Goal: Task Accomplishment & Management: Complete application form

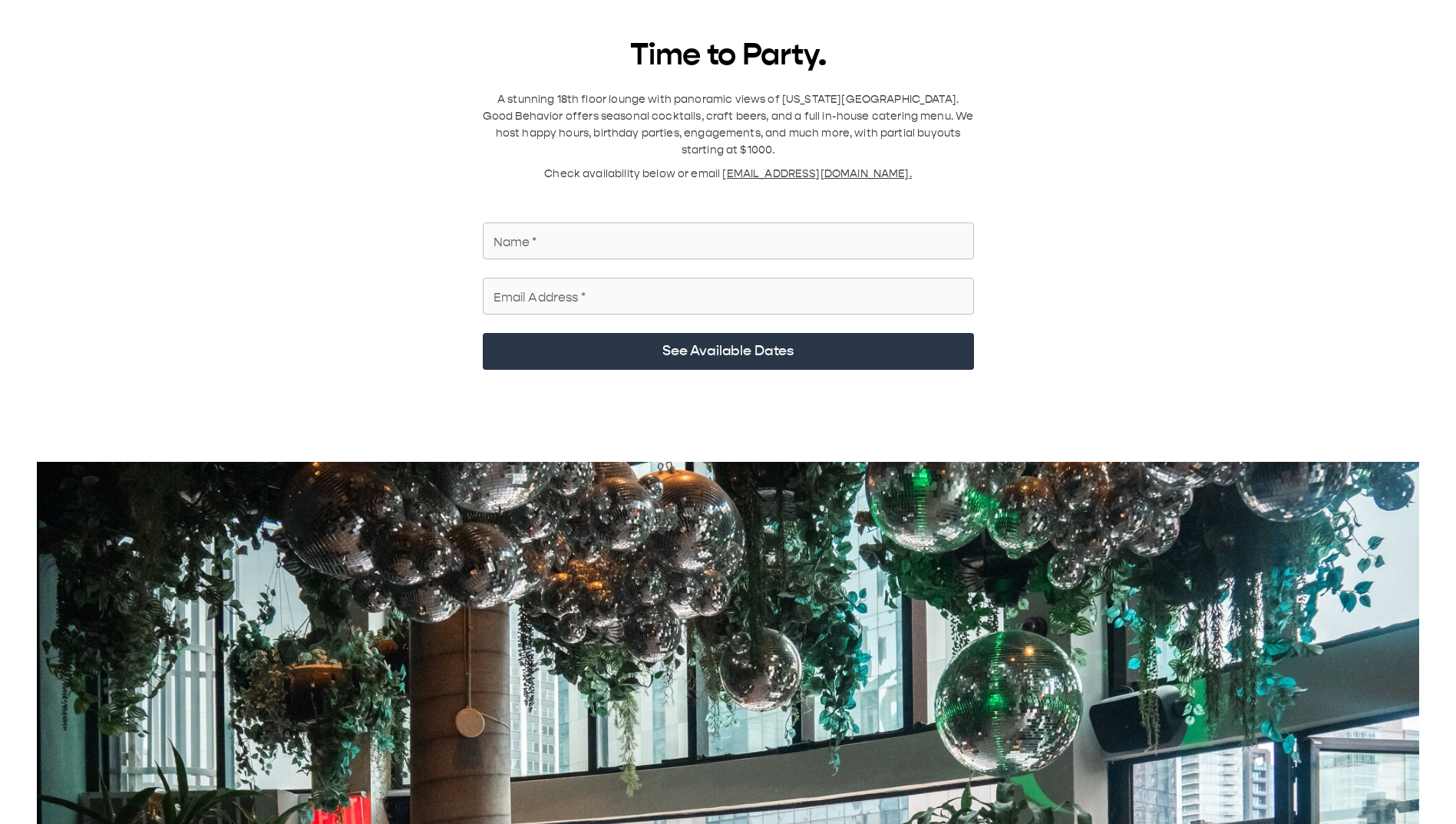
click at [724, 114] on input "Name   *" at bounding box center [728, 241] width 492 height 43
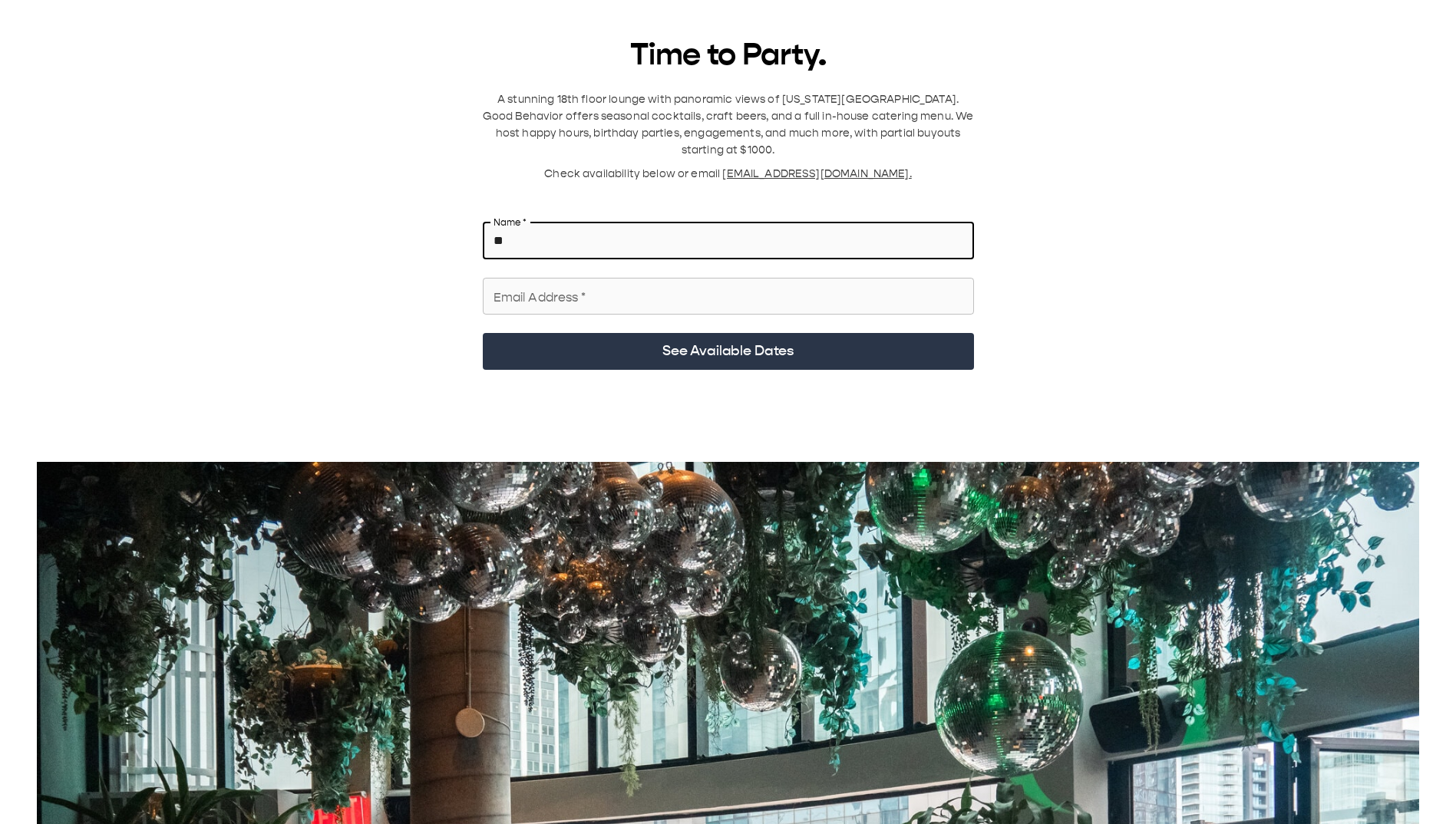
type input "*"
type input "**********"
click at [829, 114] on div "Email Address   * Email Address   *" at bounding box center [723, 293] width 504 height 55
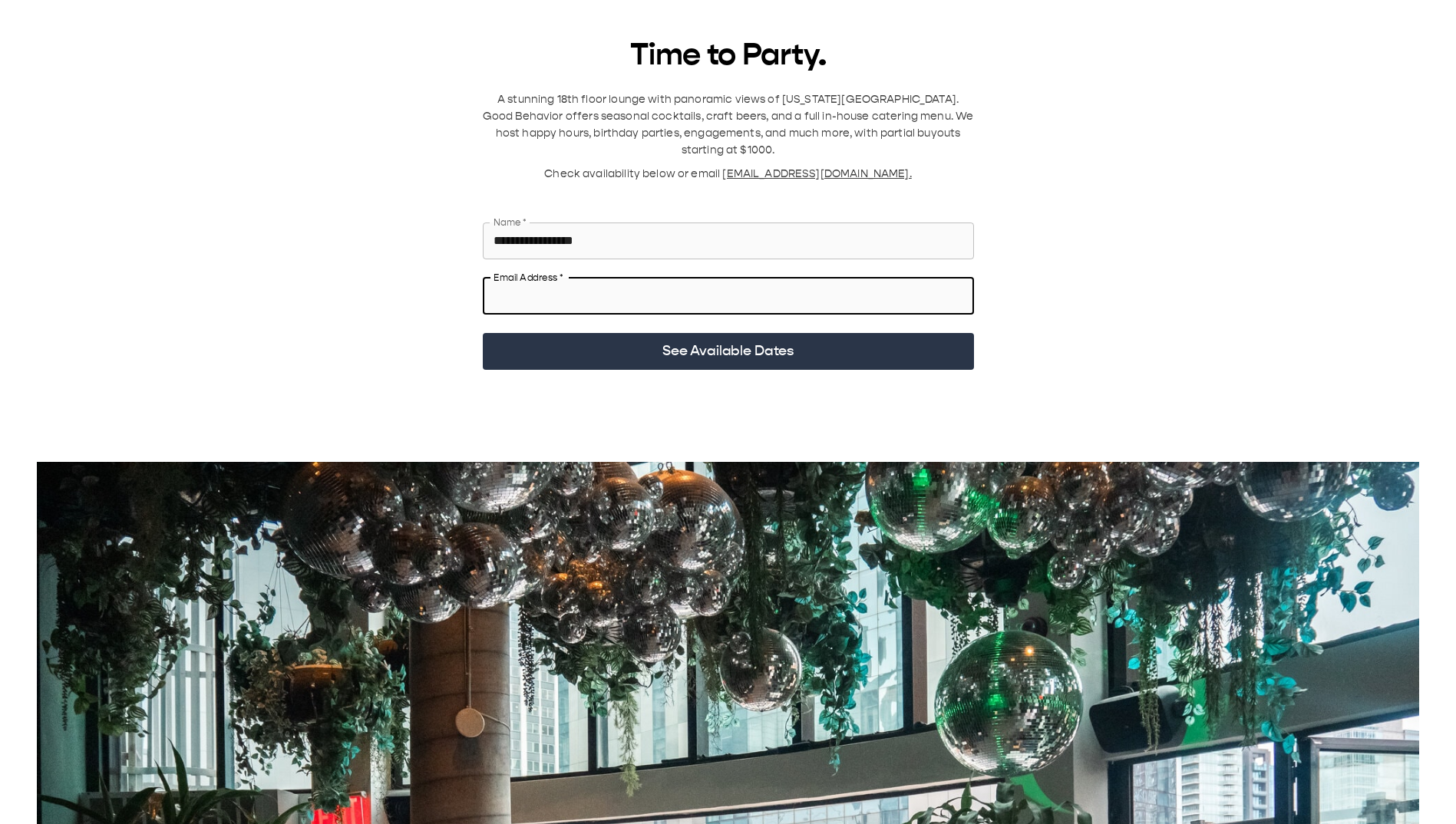
click at [813, 114] on input "Email Address   *" at bounding box center [728, 296] width 492 height 43
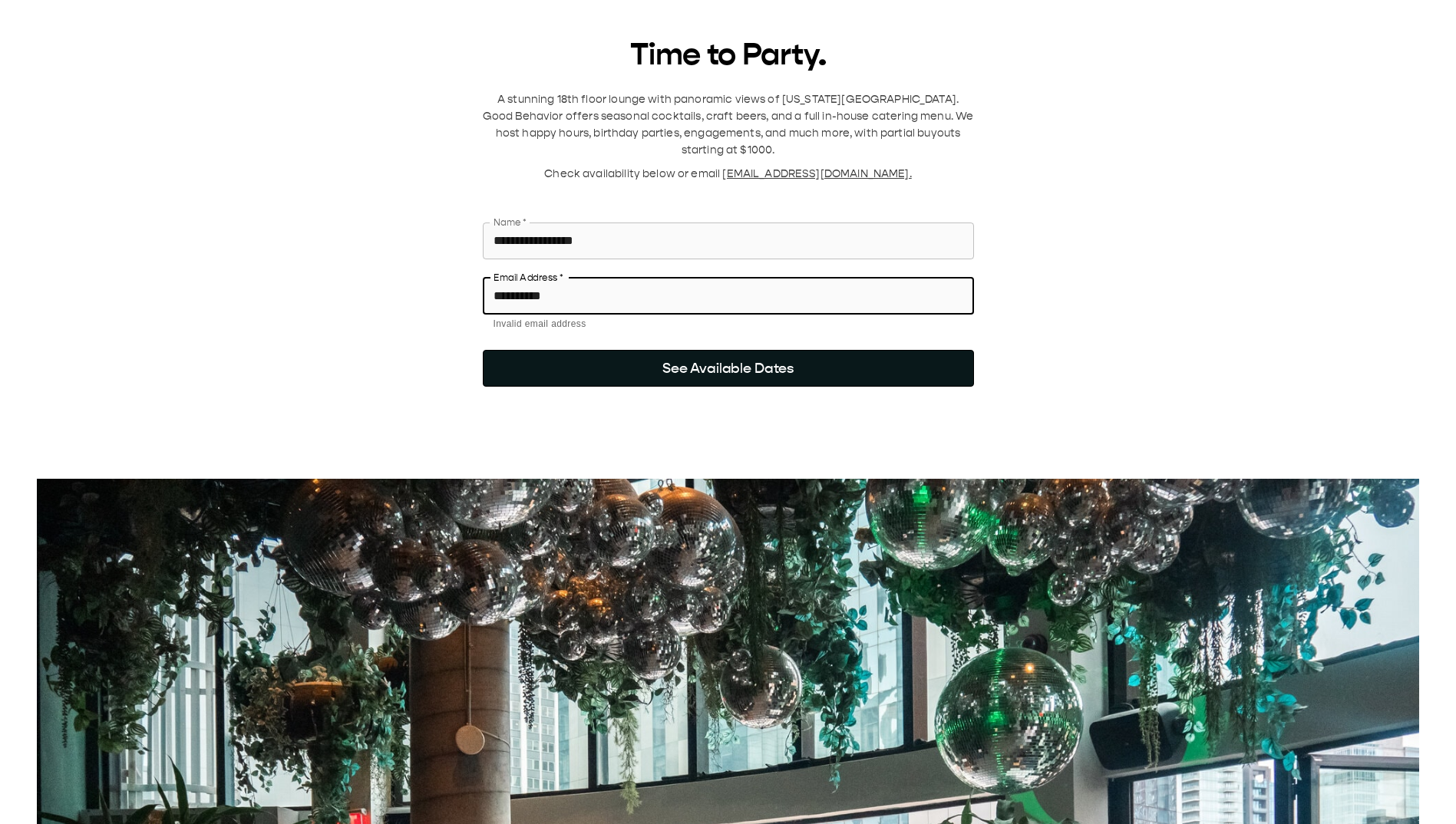
type input "**********"
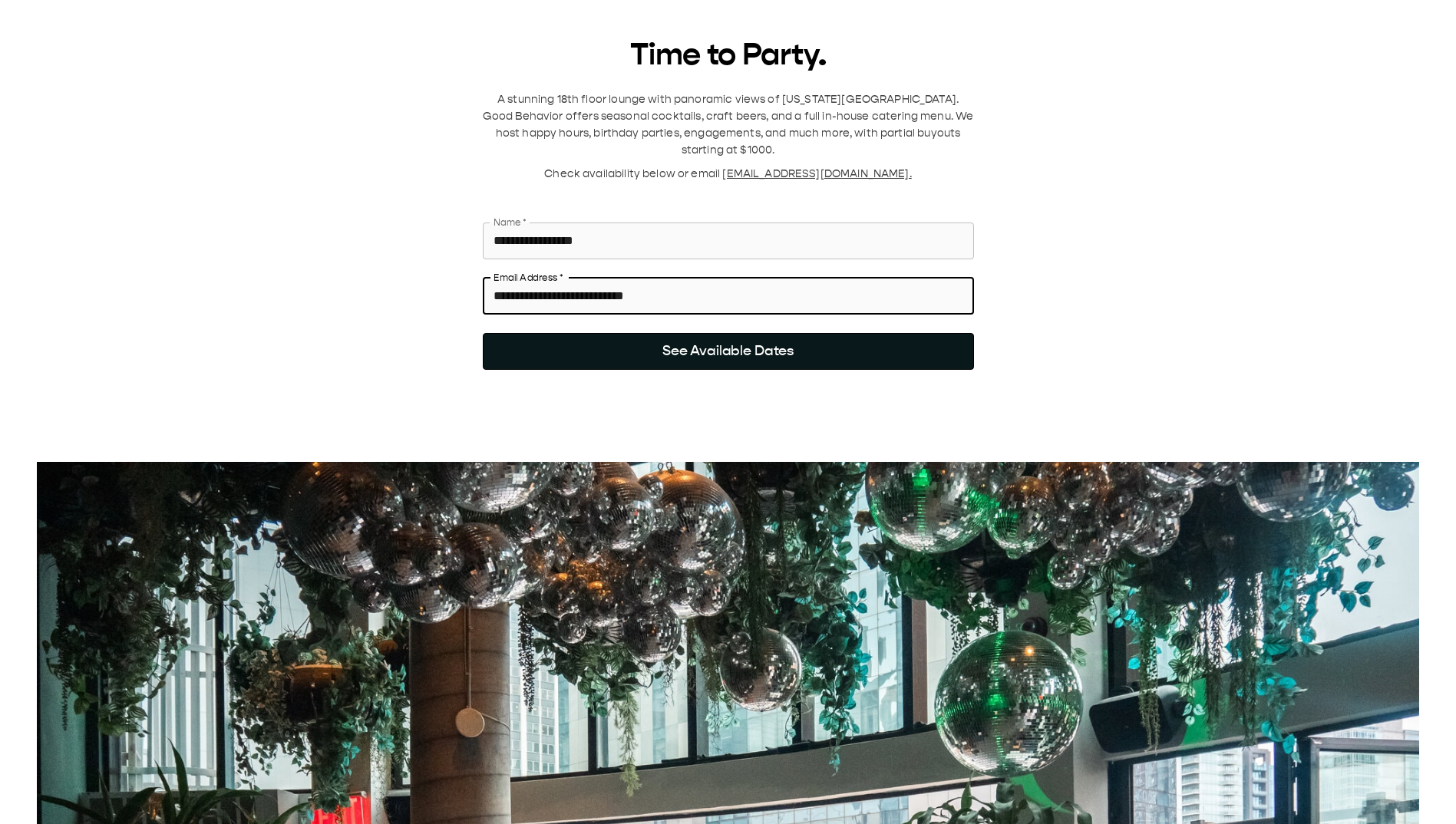
click at [625, 114] on button "See Available Dates" at bounding box center [728, 352] width 492 height 37
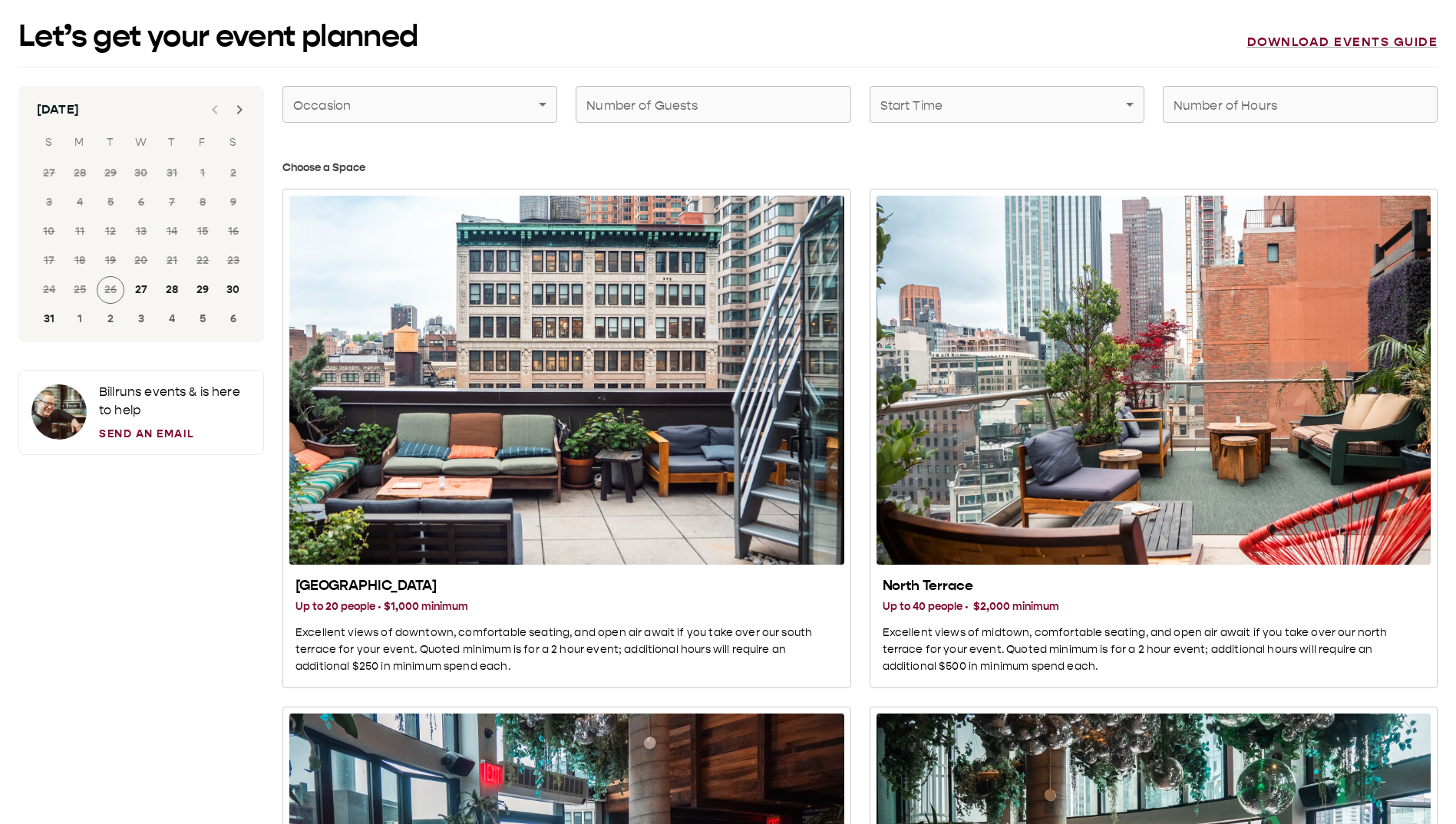
drag, startPoint x: 763, startPoint y: 132, endPoint x: 751, endPoint y: 120, distance: 17.0
click at [744, 112] on input "Number of Guests" at bounding box center [713, 104] width 275 height 43
type input "**"
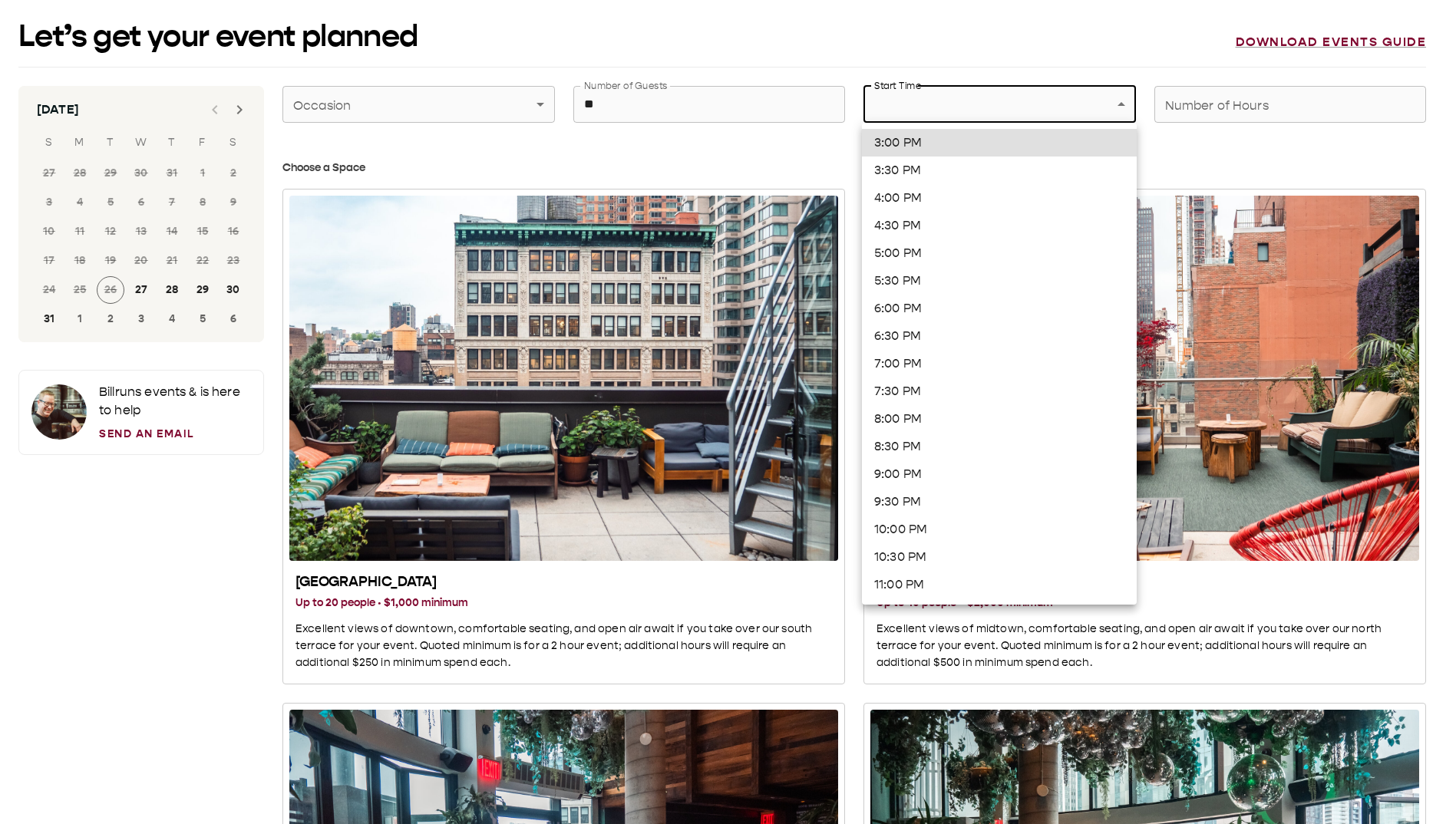
click at [951, 114] on li "6:00 PM" at bounding box center [1000, 309] width 275 height 27
type input "*******"
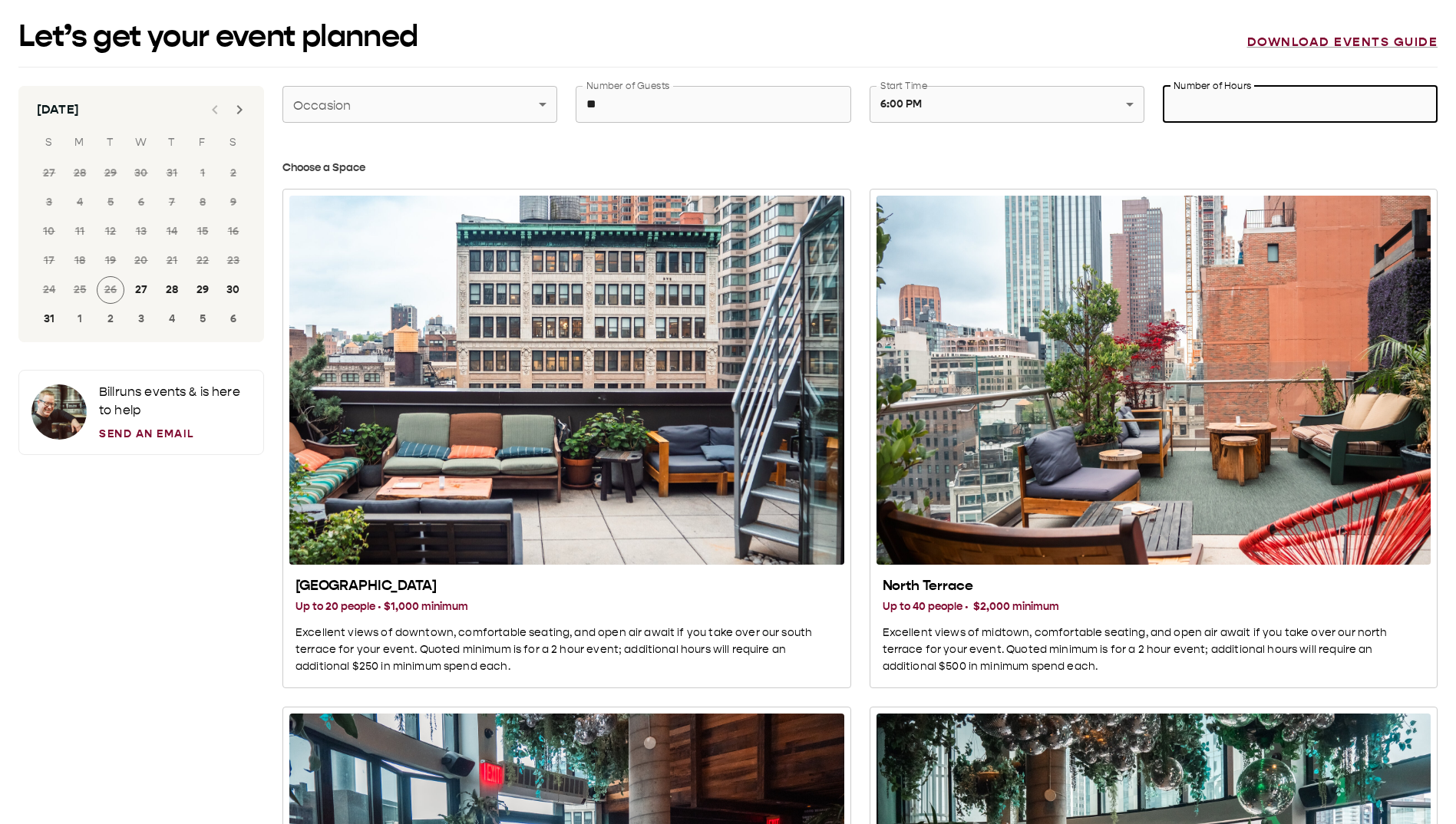
drag, startPoint x: 1241, startPoint y: 97, endPoint x: 1233, endPoint y: 109, distance: 14.4
click at [1216, 97] on input "Number of Hours" at bounding box center [1300, 104] width 275 height 43
type input "*"
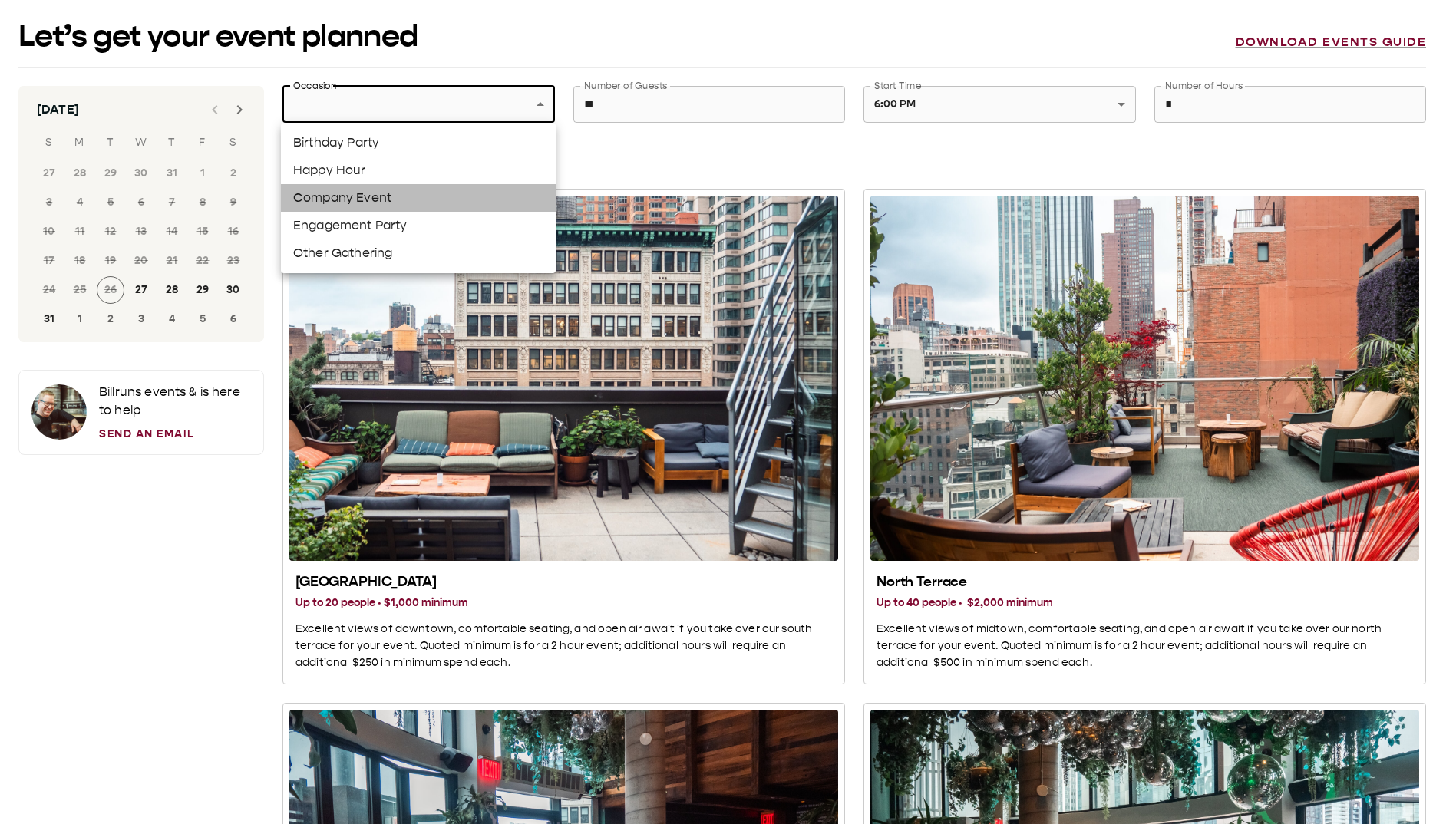
click at [464, 114] on li "Company Event" at bounding box center [418, 198] width 275 height 27
type input "**********"
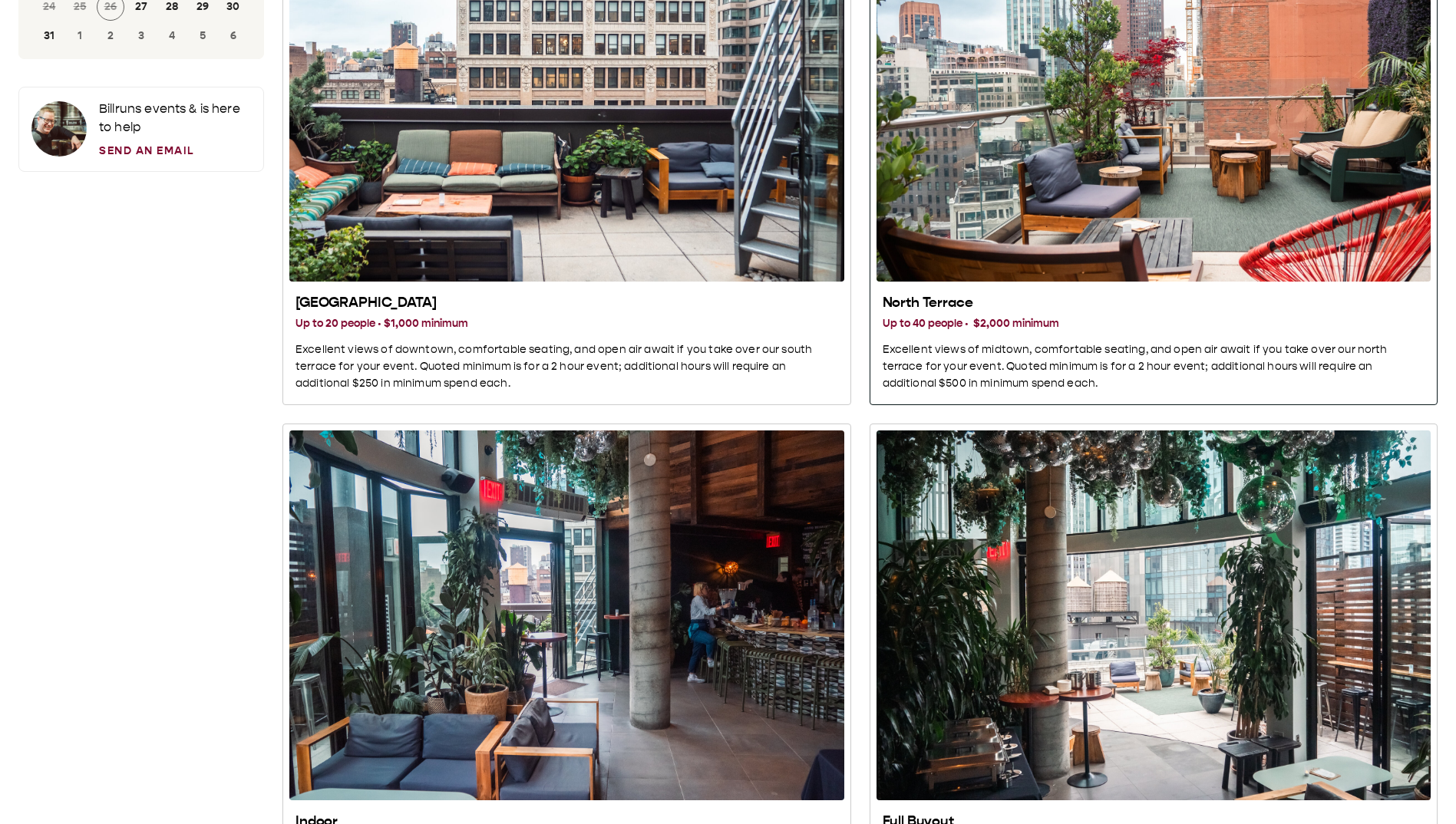
scroll to position [307, 0]
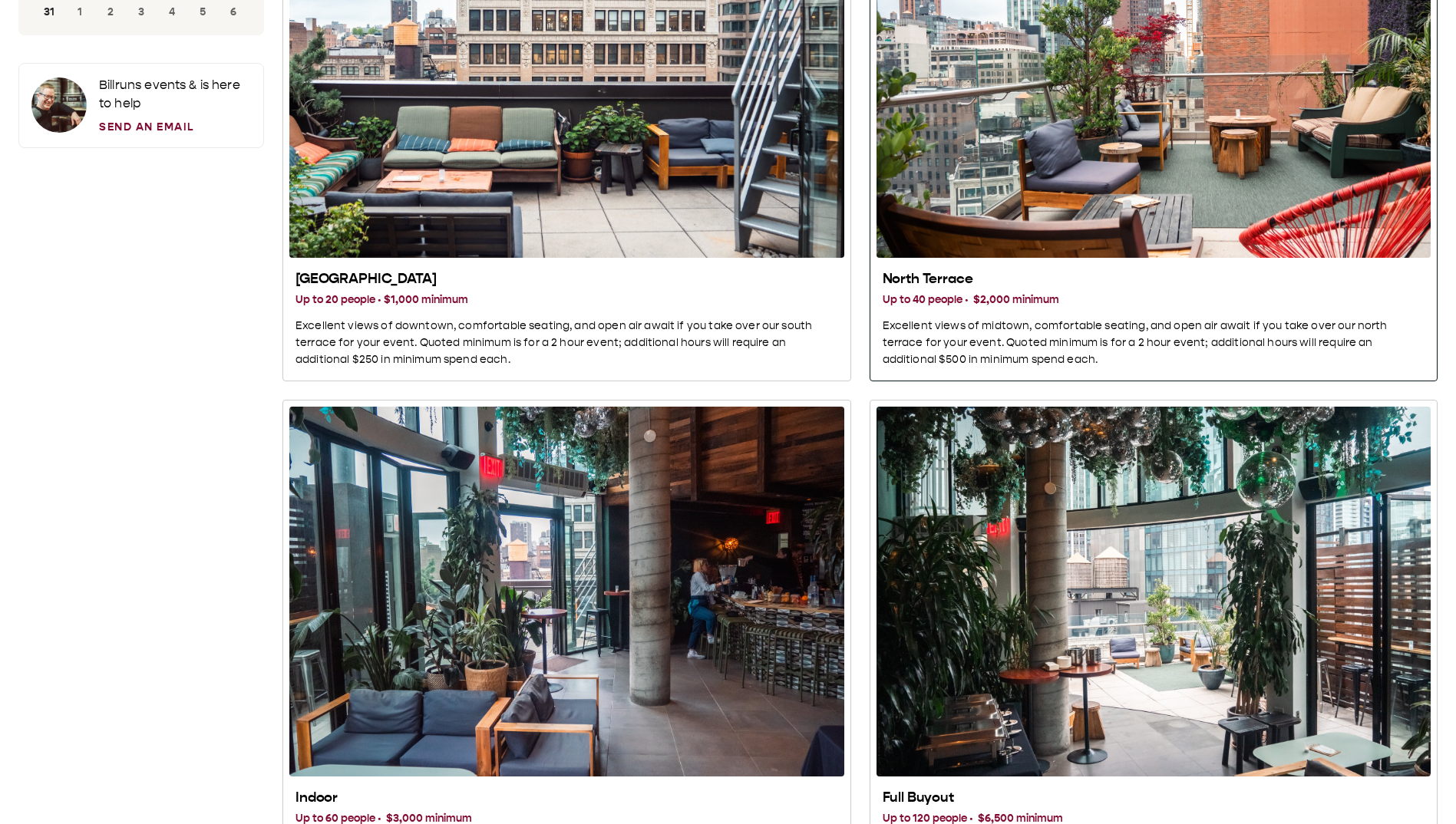
click at [1096, 114] on div "North Terrace" at bounding box center [1154, 73] width 555 height 370
click at [1108, 114] on div "North Terrace Up to 40 people · $2,000 minimum Excellent views of midtown, comf…" at bounding box center [1154, 319] width 543 height 98
click at [1076, 114] on div "North Terrace Up to 40 people · $2,000 minimum Excellent views of midtown, comf…" at bounding box center [1154, 319] width 543 height 98
click at [1052, 114] on div "North Terrace" at bounding box center [1154, 73] width 555 height 370
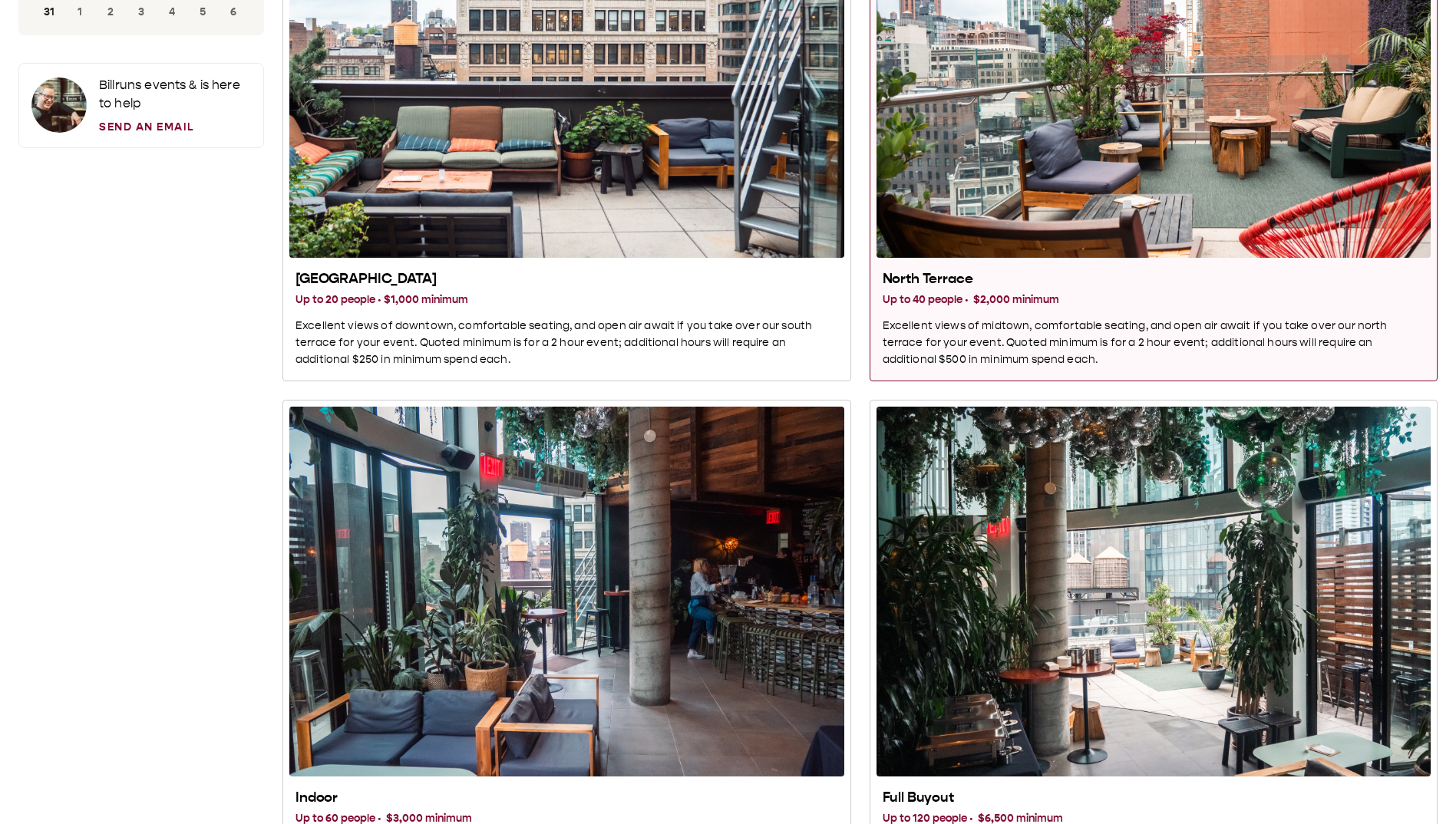
click at [1052, 114] on div "North Terrace" at bounding box center [1154, 73] width 555 height 370
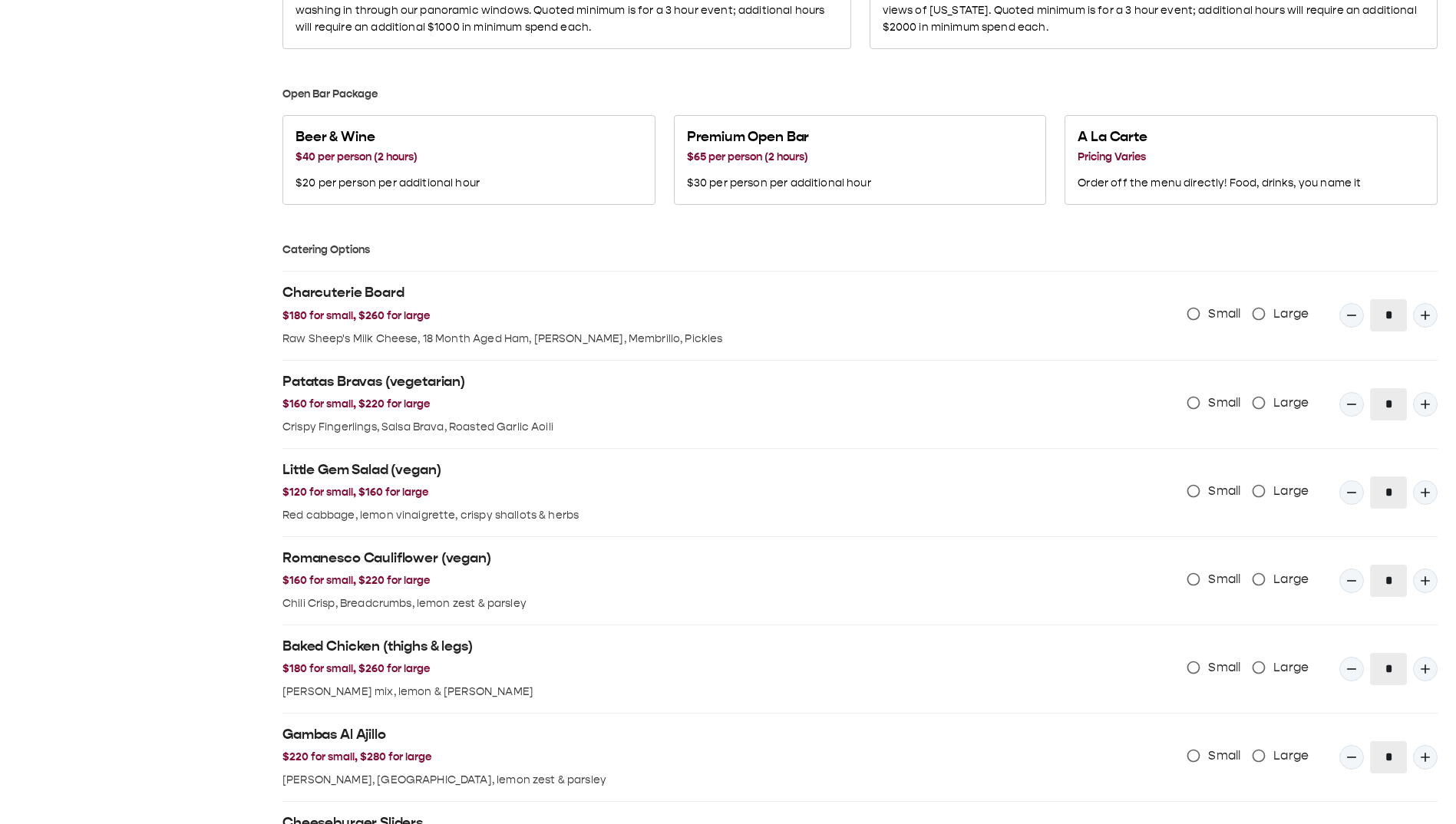
scroll to position [1152, 0]
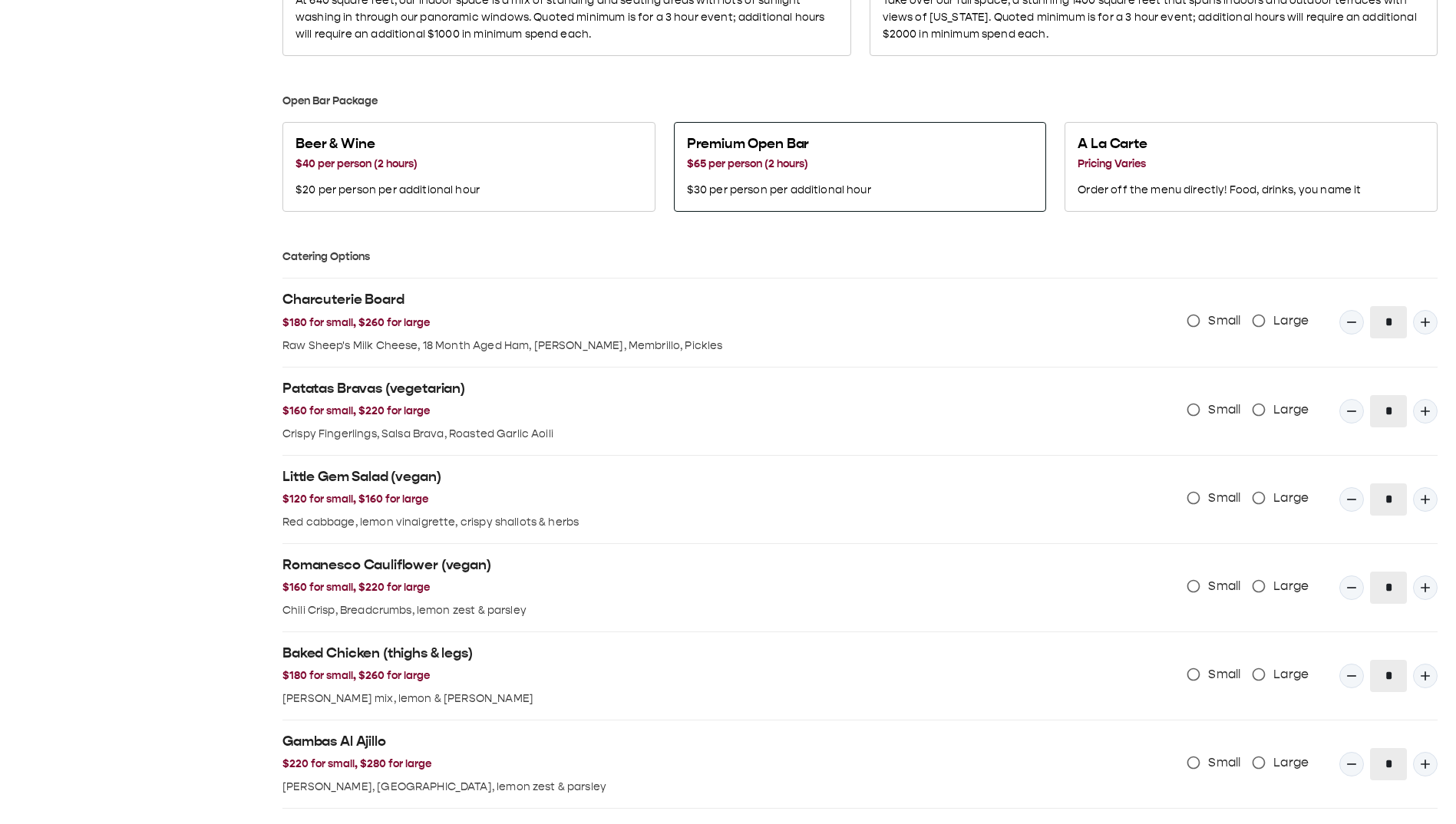
click at [903, 114] on button "Premium Open Bar $65 per person (2 hours) $30 per person per additional hour" at bounding box center [860, 167] width 373 height 91
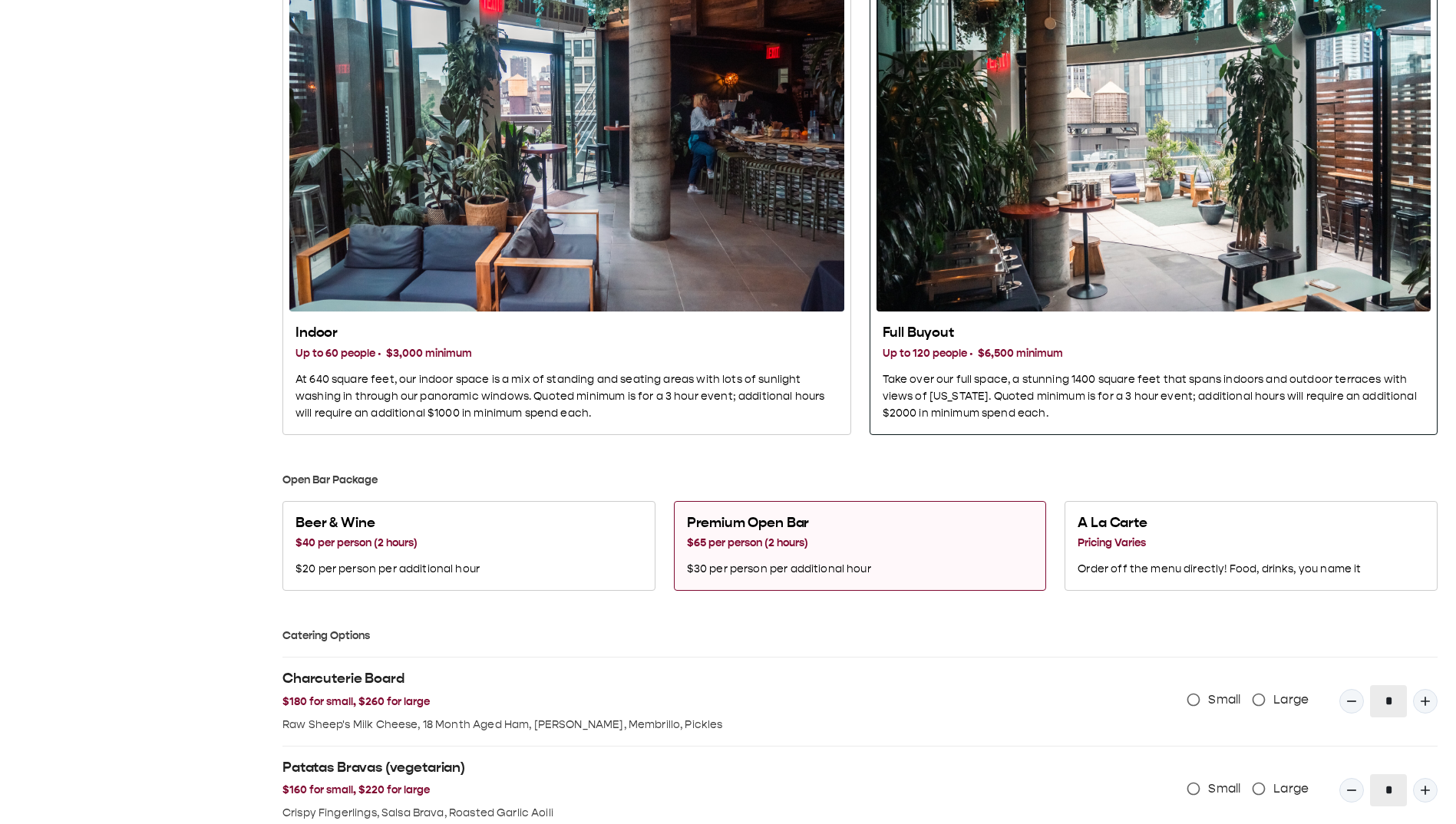
scroll to position [1066, 0]
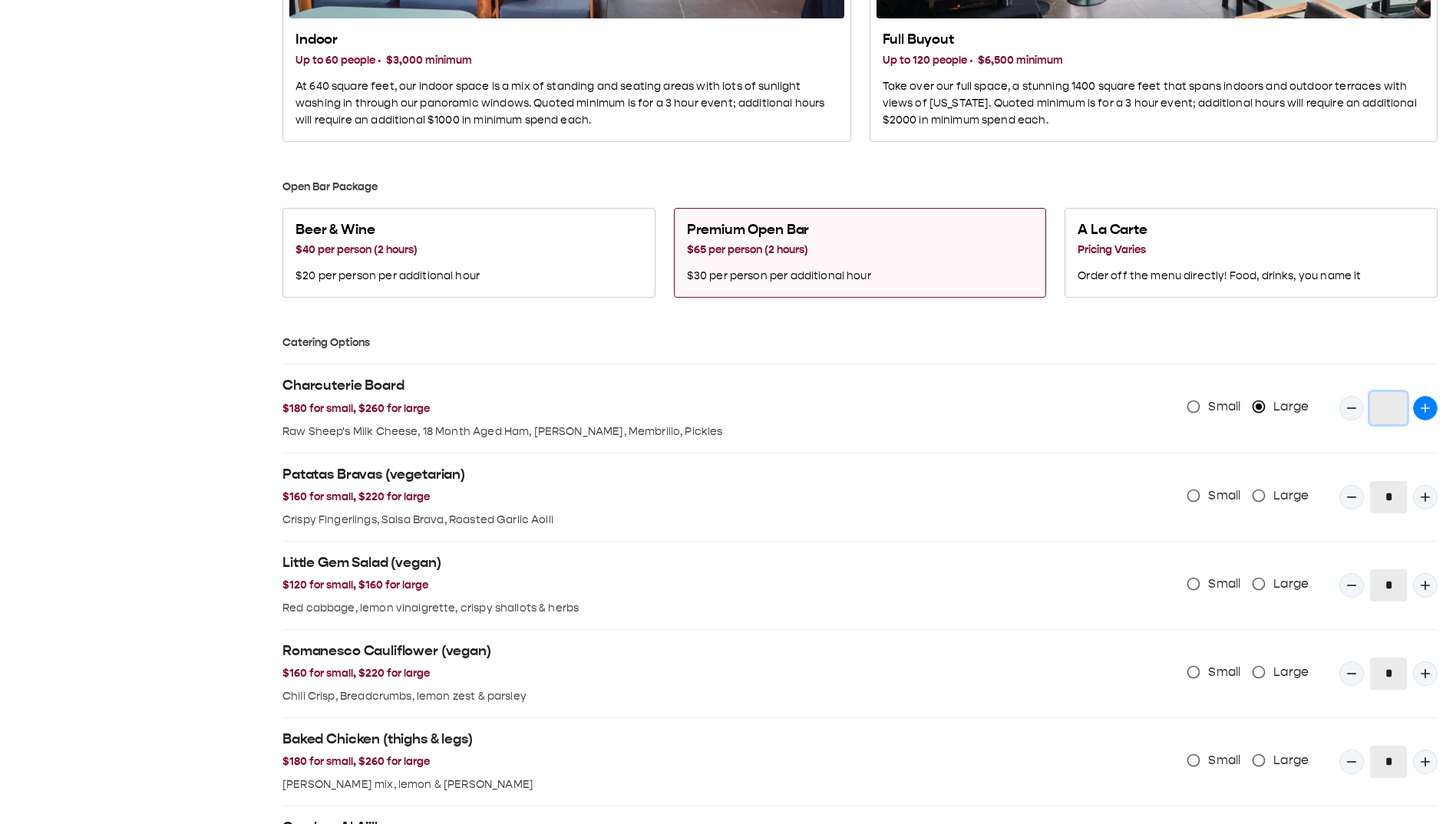
click at [1216, 114] on icon "Quantity Input" at bounding box center [1426, 408] width 16 height 16
type input "*"
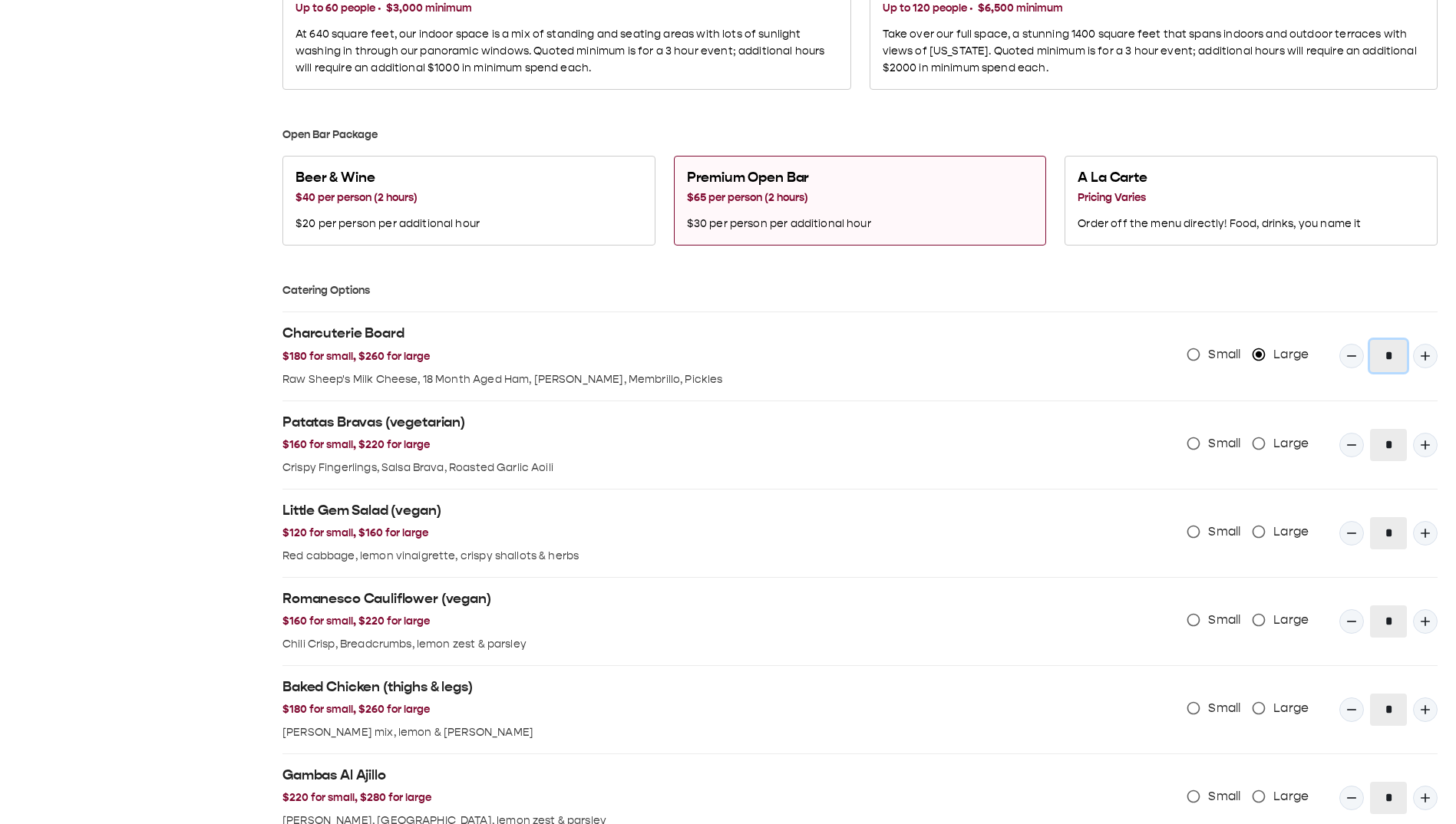
scroll to position [1143, 0]
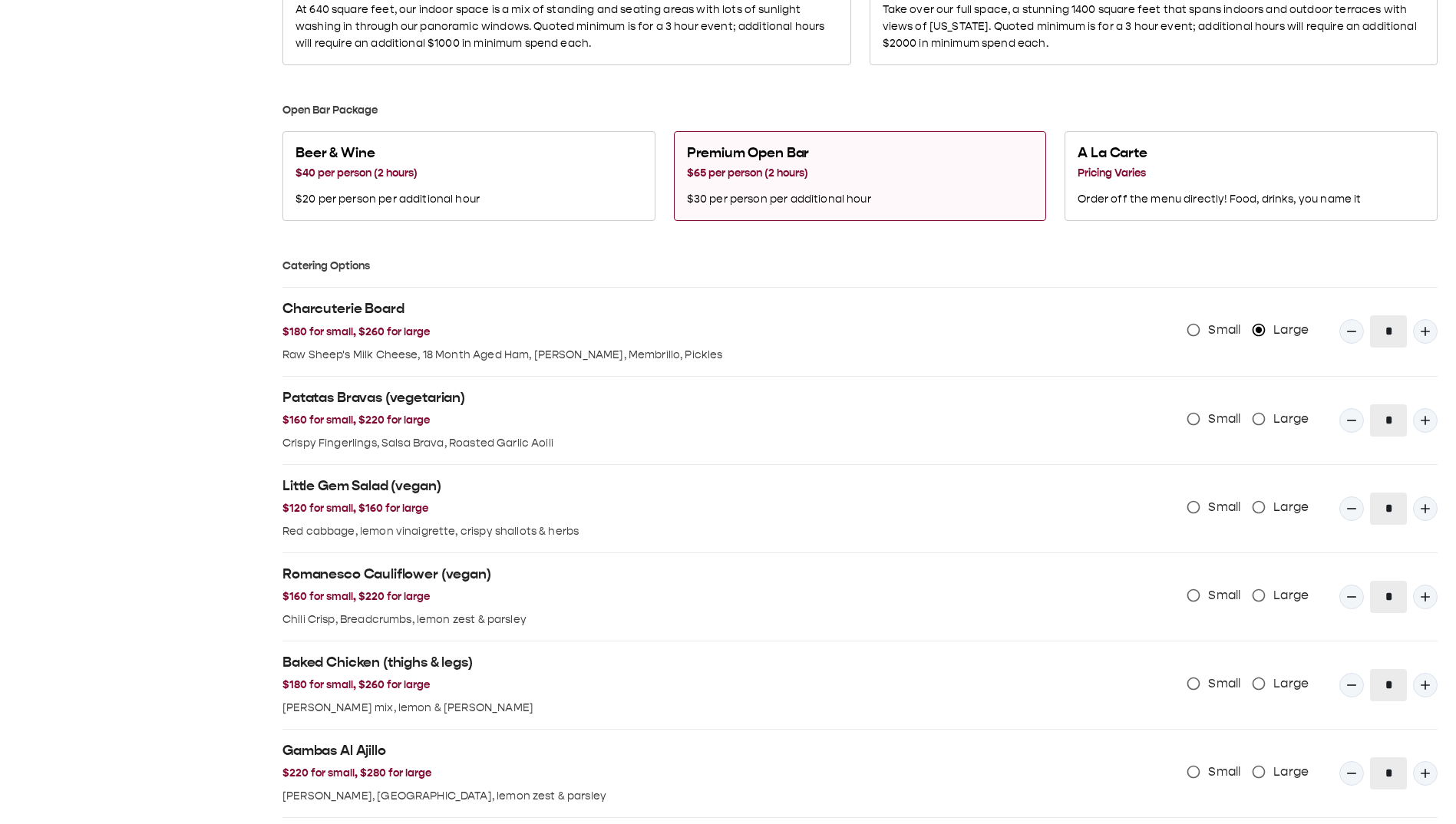
click at [1216, 114] on label "Large" at bounding box center [1277, 419] width 64 height 29
click at [1216, 114] on button "Quantity Input" at bounding box center [1425, 420] width 25 height 25
type input "*"
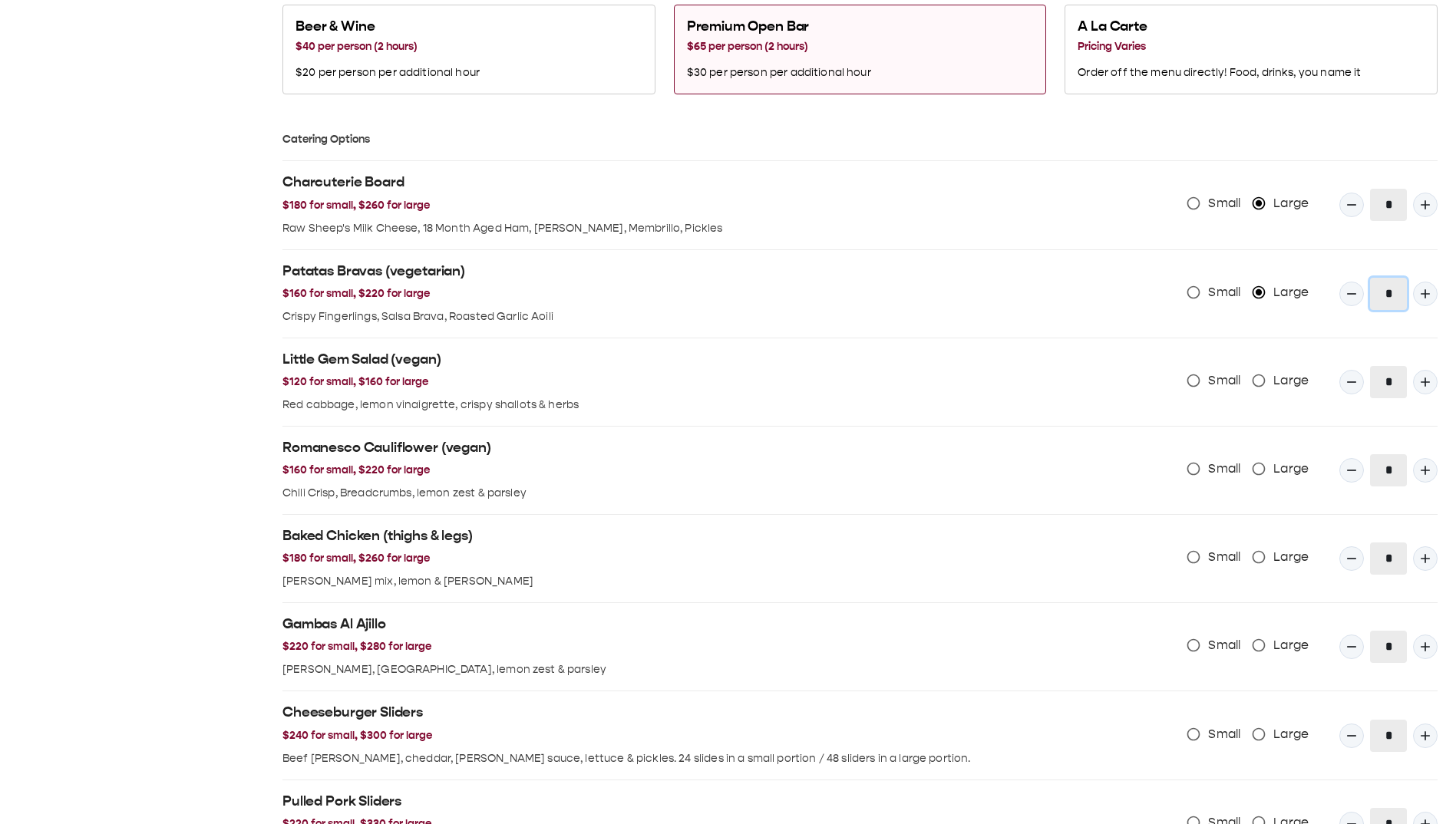
scroll to position [1296, 0]
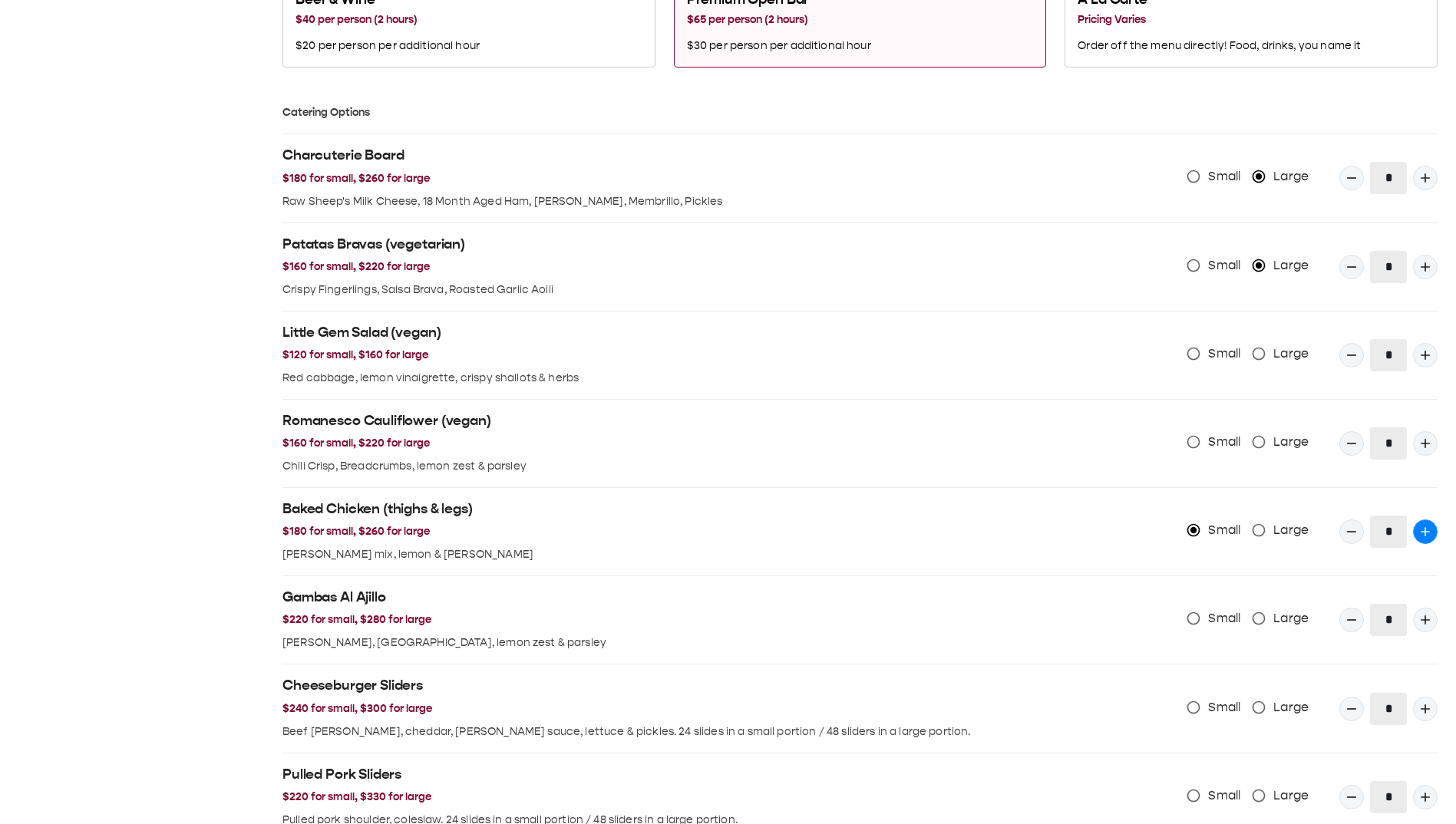
drag, startPoint x: 1428, startPoint y: 544, endPoint x: 1420, endPoint y: 538, distance: 10.0
click at [1216, 114] on div "*" at bounding box center [1388, 531] width 98 height 32
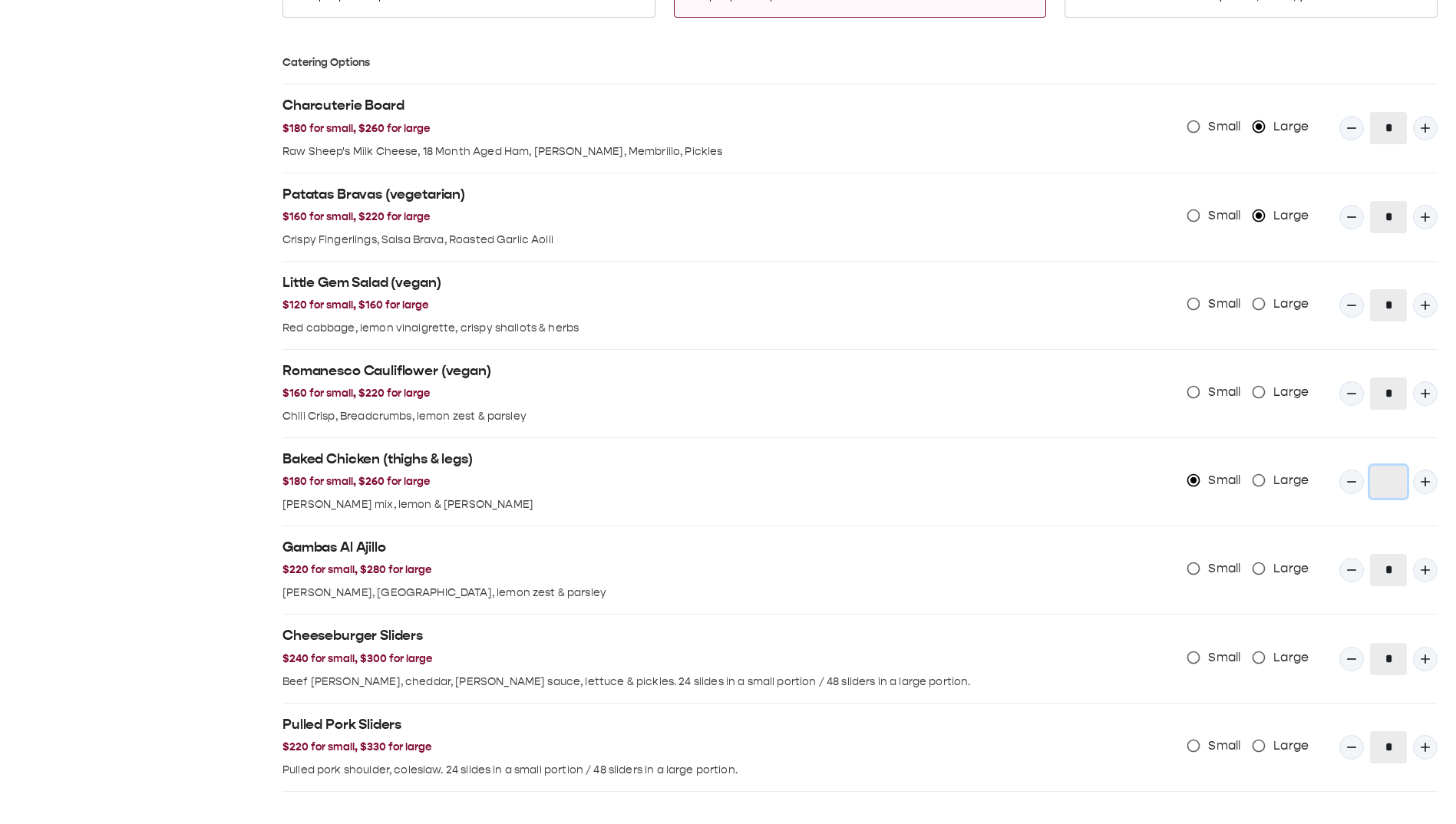
scroll to position [1372, 0]
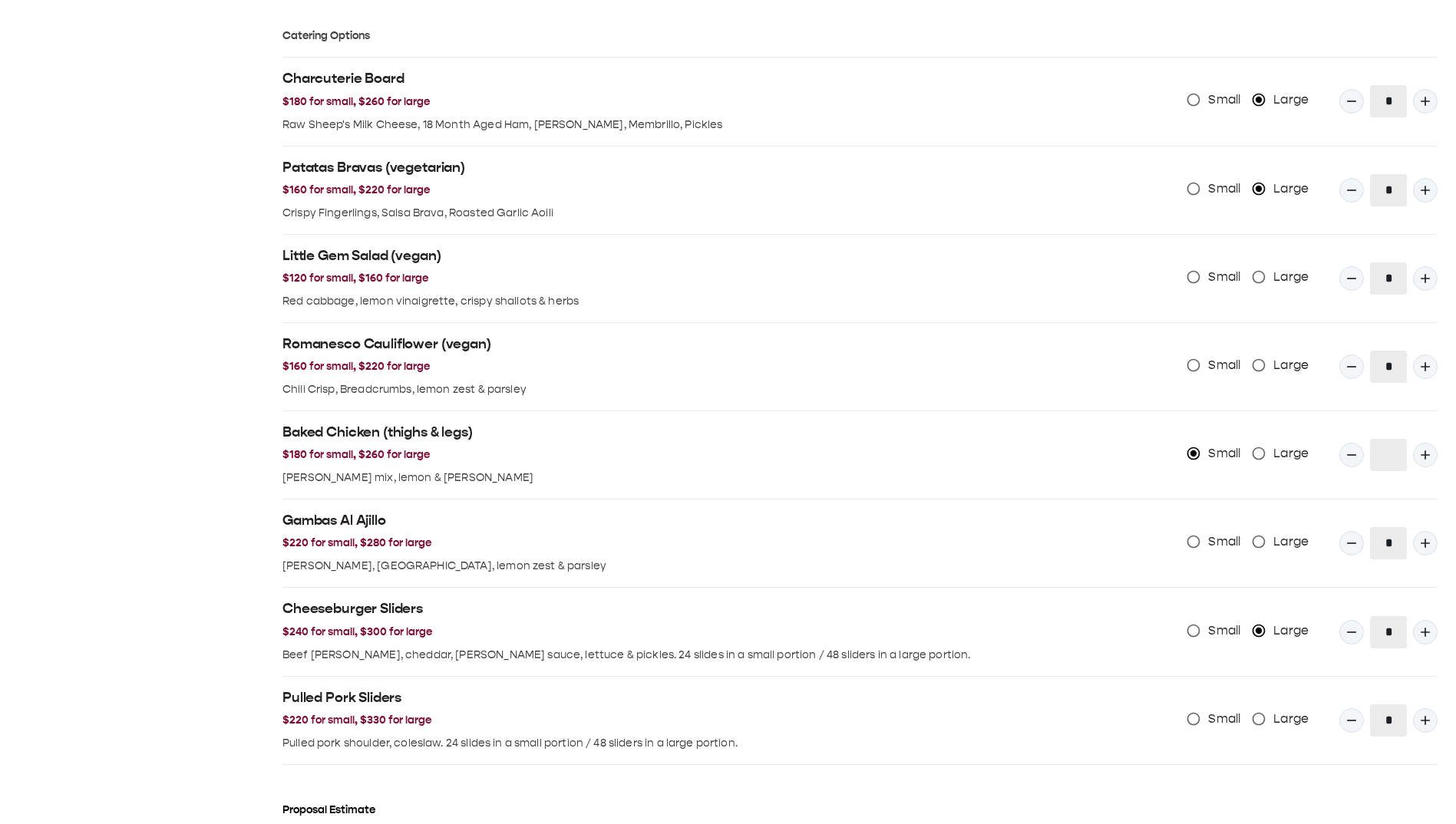
drag, startPoint x: 1407, startPoint y: 629, endPoint x: 1390, endPoint y: 603, distance: 31.1
click at [1216, 114] on div "*" at bounding box center [1388, 632] width 98 height 32
click at [1216, 114] on button "Quantity Input" at bounding box center [1425, 632] width 25 height 25
type input "*"
click at [1216, 114] on icon "Quantity Input" at bounding box center [1426, 455] width 16 height 16
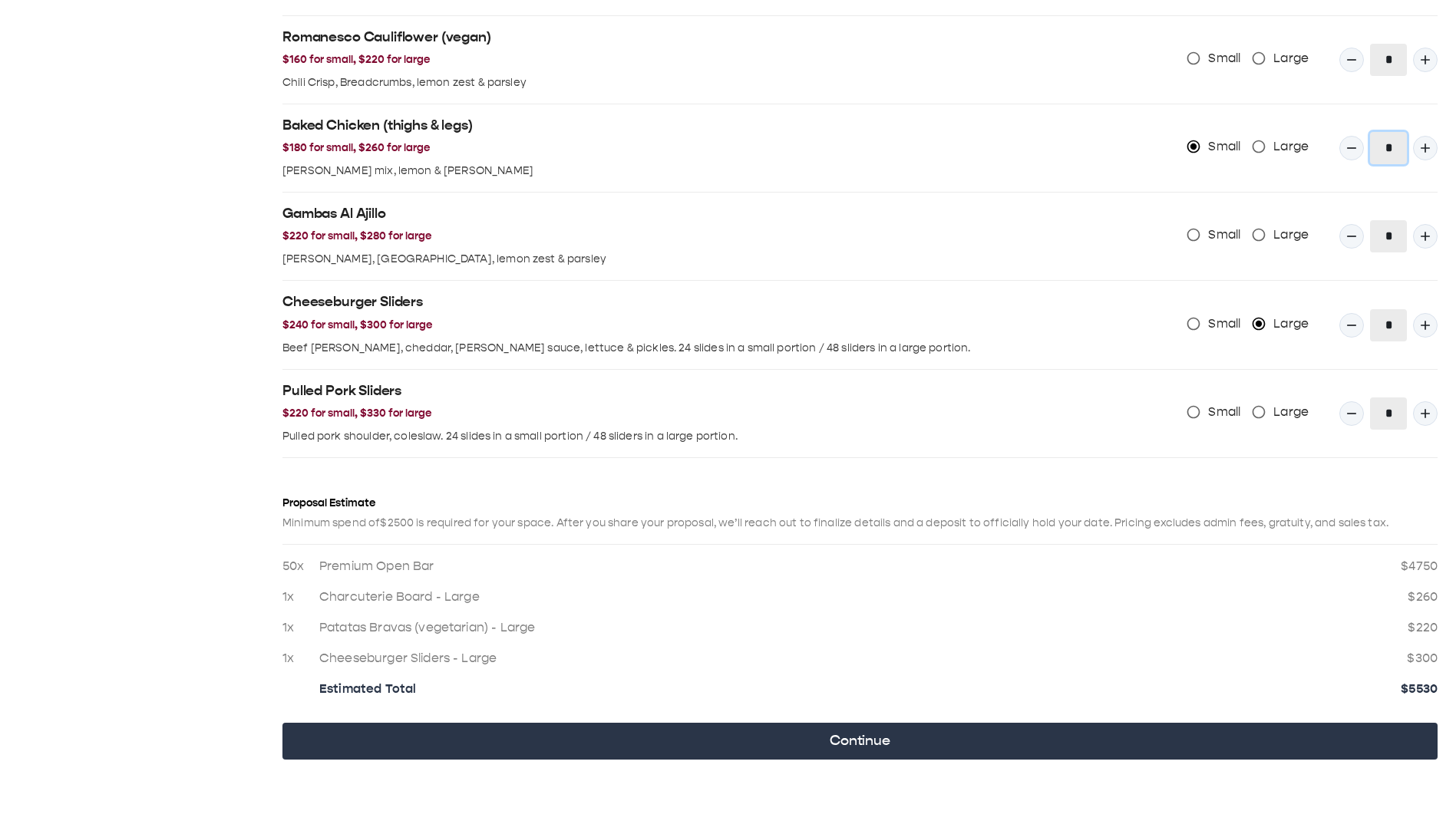
scroll to position [1526, 0]
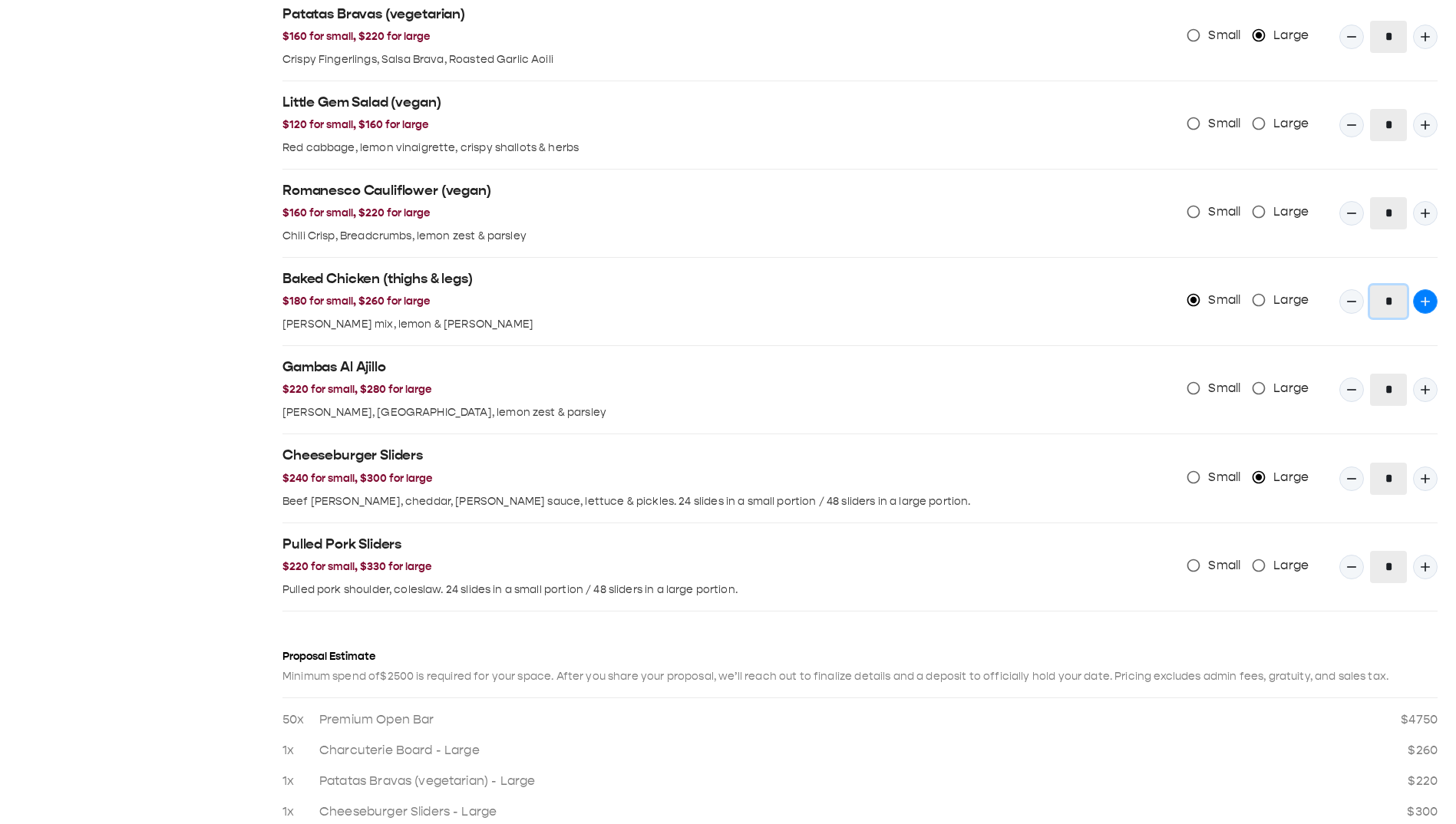
click at [1216, 114] on icon "Quantity Input" at bounding box center [1426, 301] width 16 height 16
type input "*"
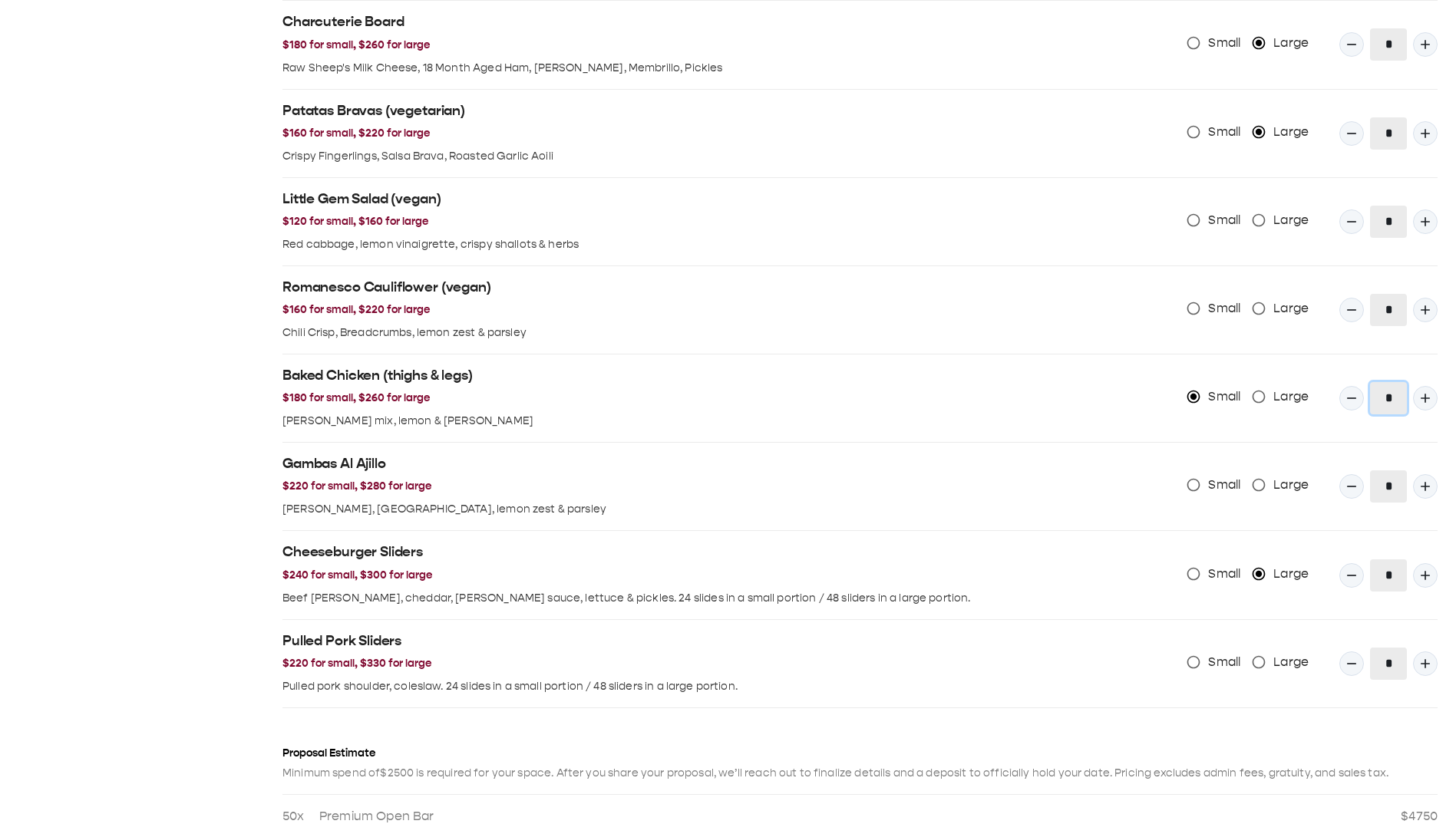
scroll to position [1688, 0]
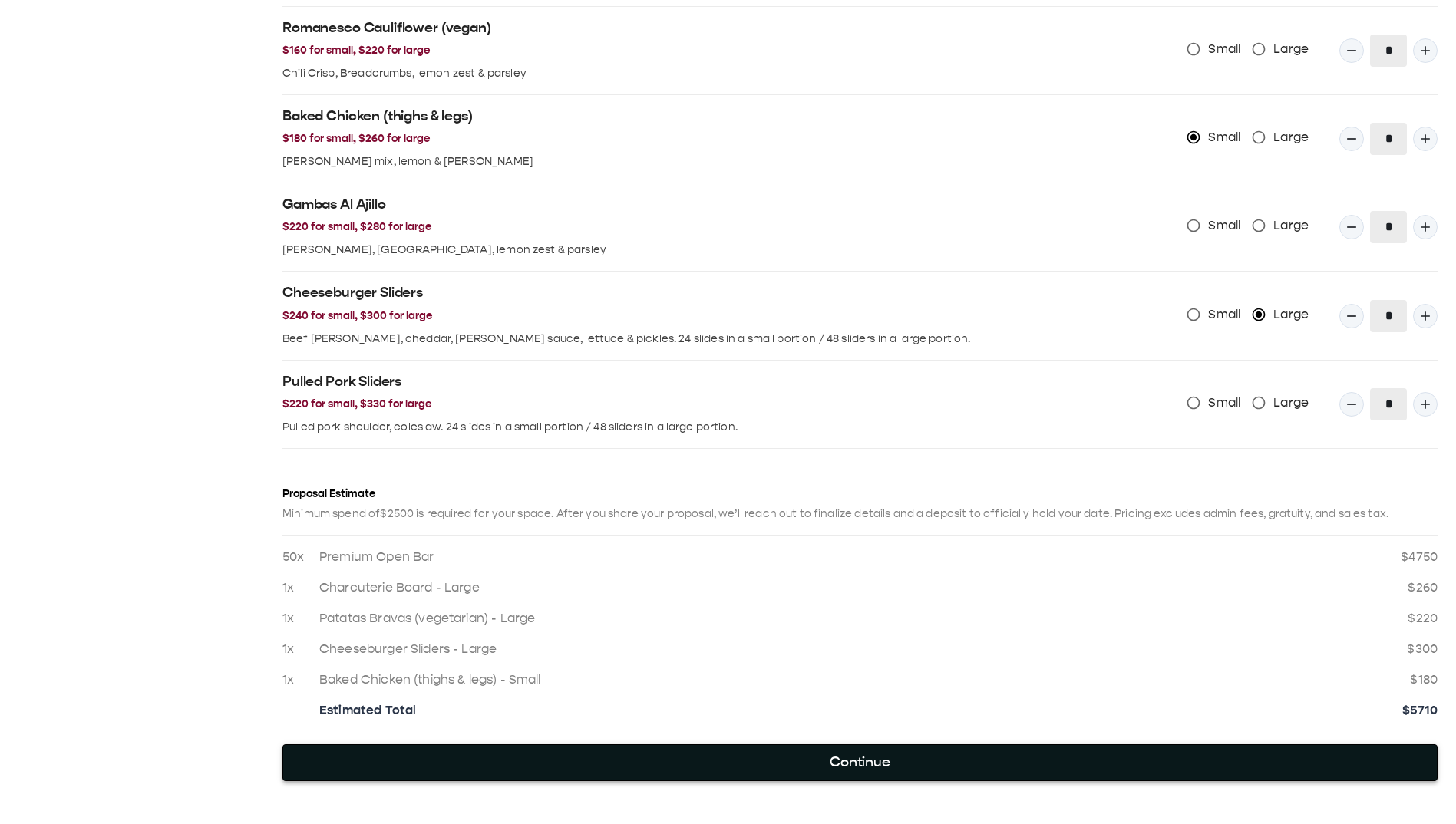
click at [992, 114] on button "Continue" at bounding box center [861, 763] width 1156 height 37
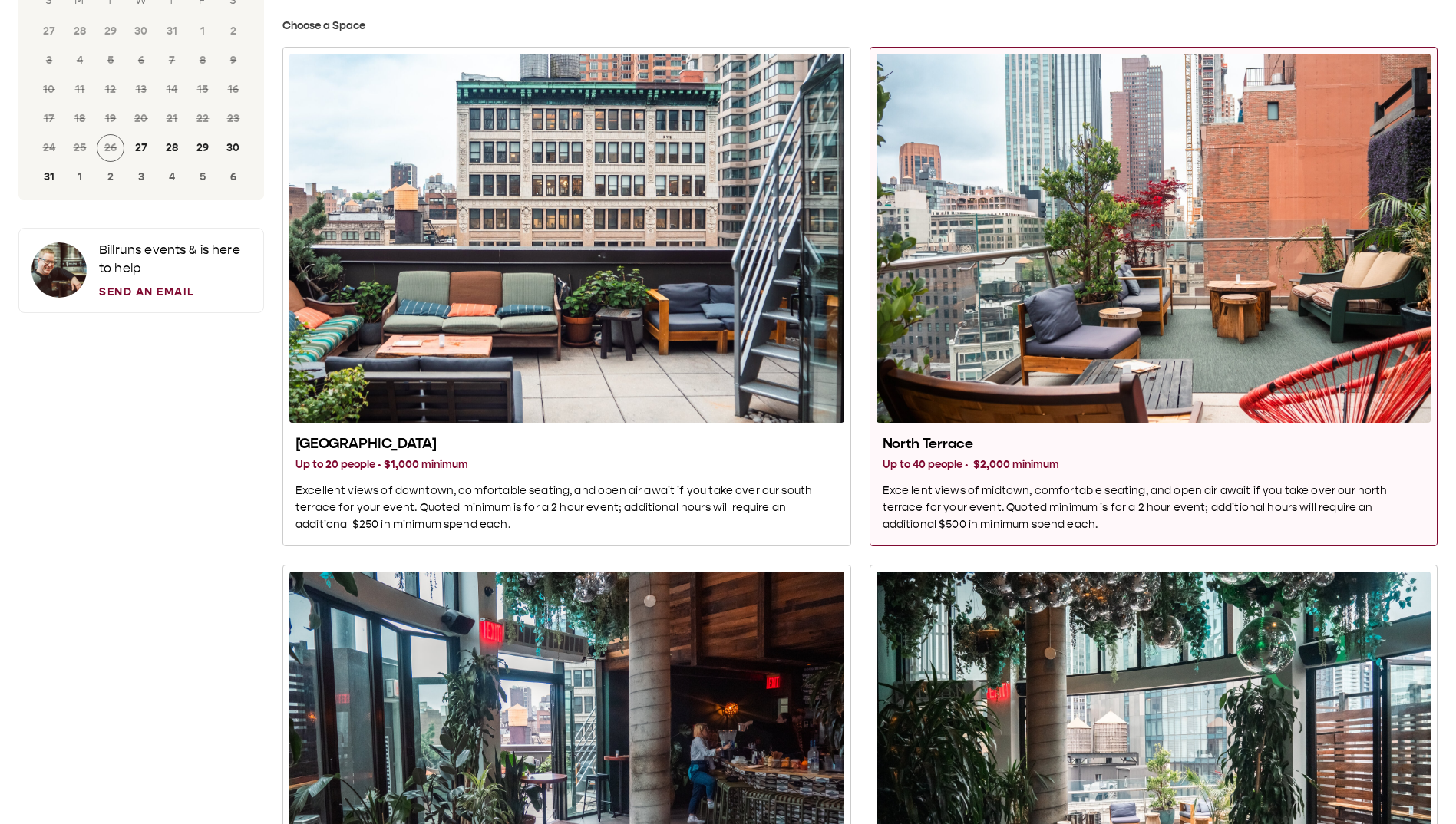
scroll to position [0, 0]
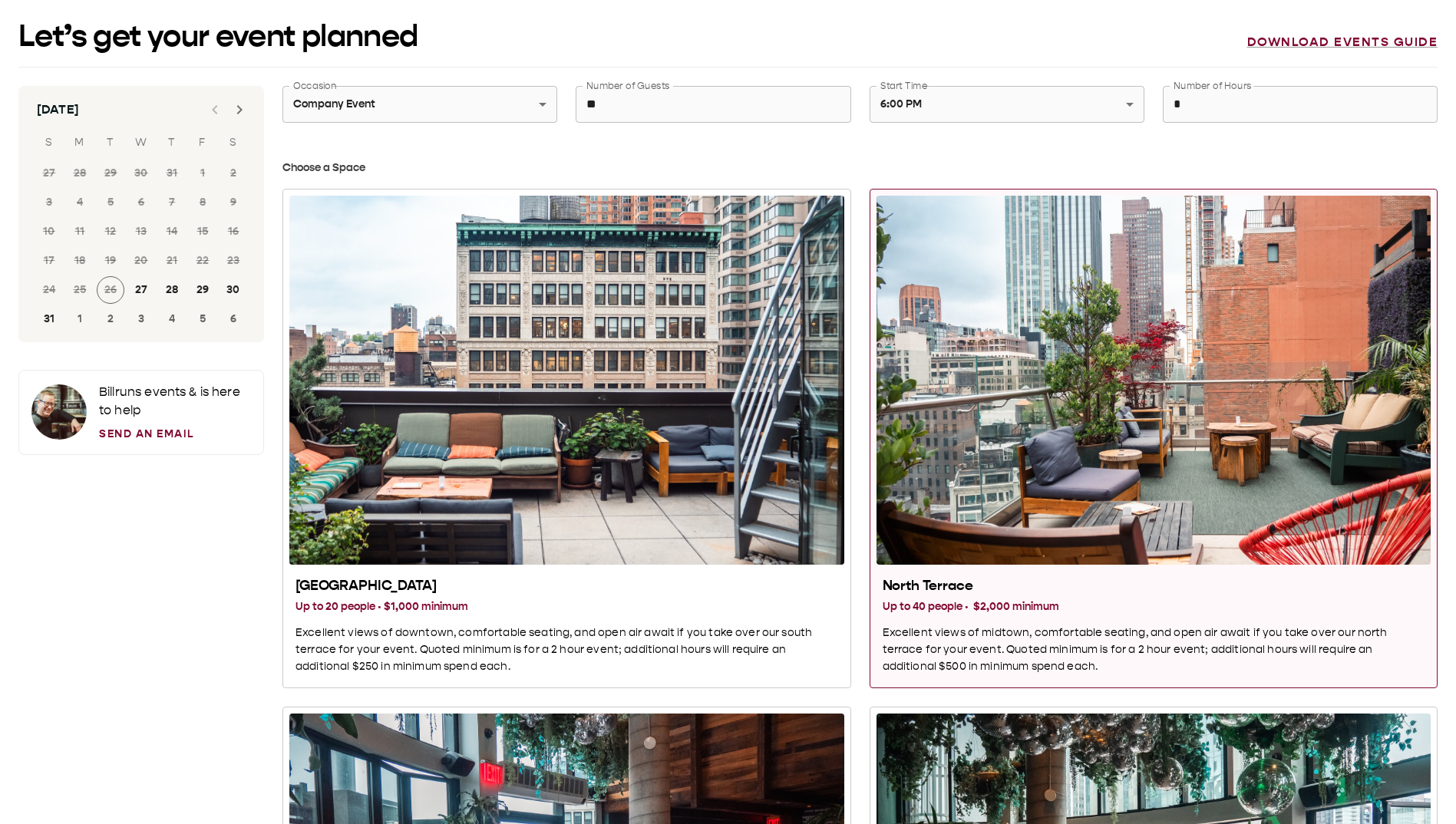
click at [235, 111] on icon "Next month" at bounding box center [240, 110] width 18 height 18
click at [166, 114] on button "25" at bounding box center [172, 261] width 27 height 27
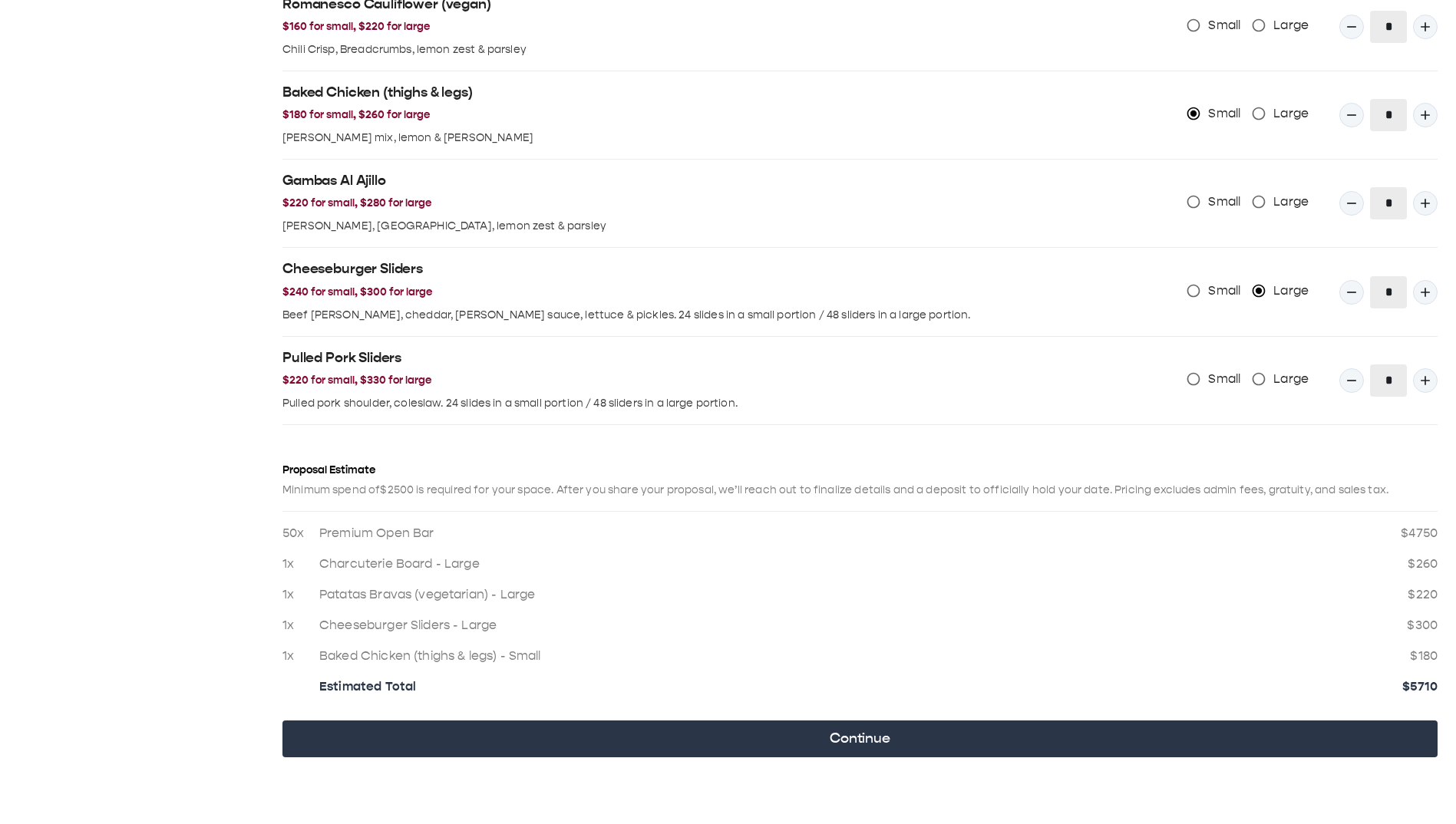
scroll to position [1726, 0]
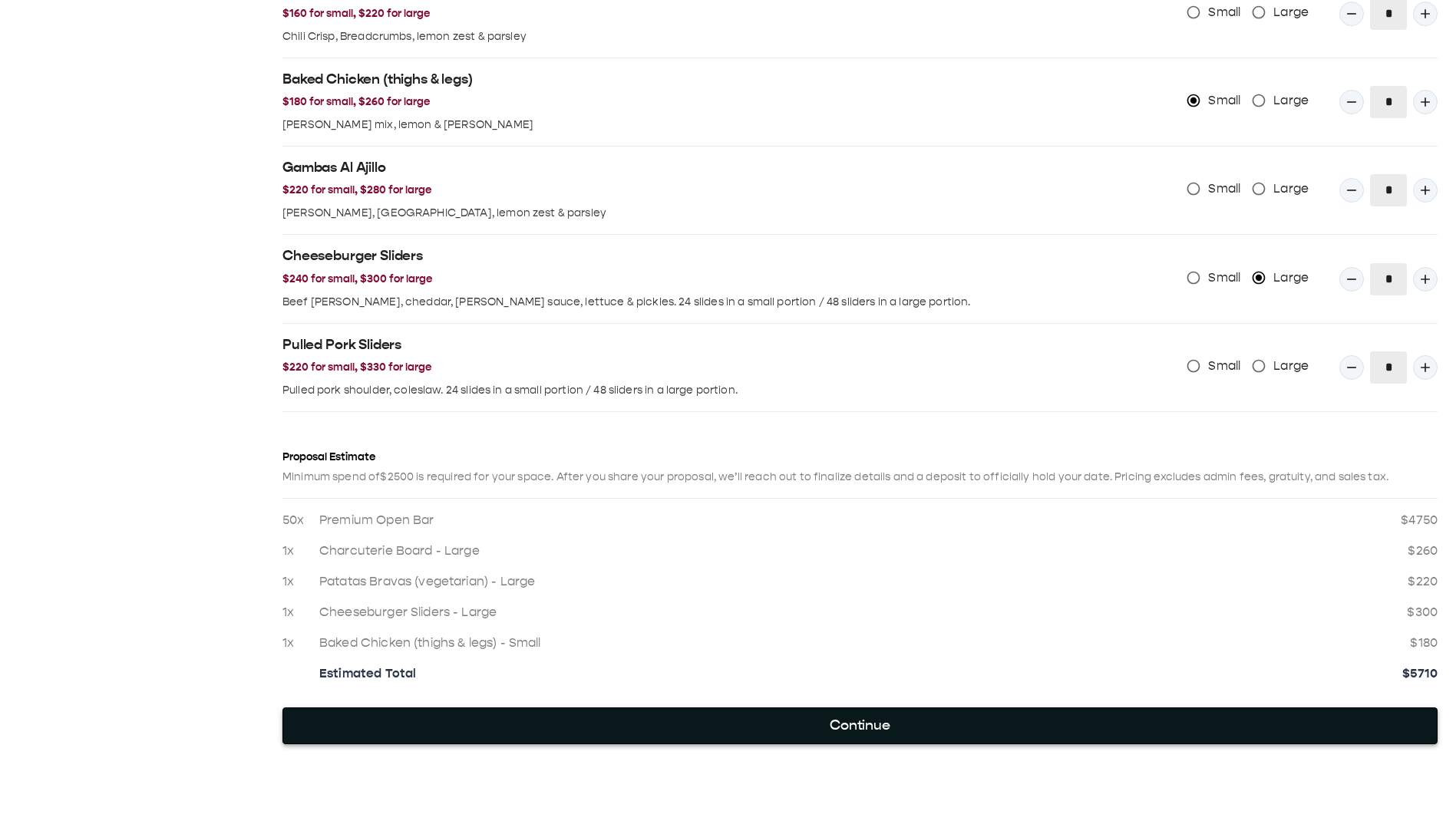
click at [893, 114] on button "Continue" at bounding box center [861, 726] width 1156 height 37
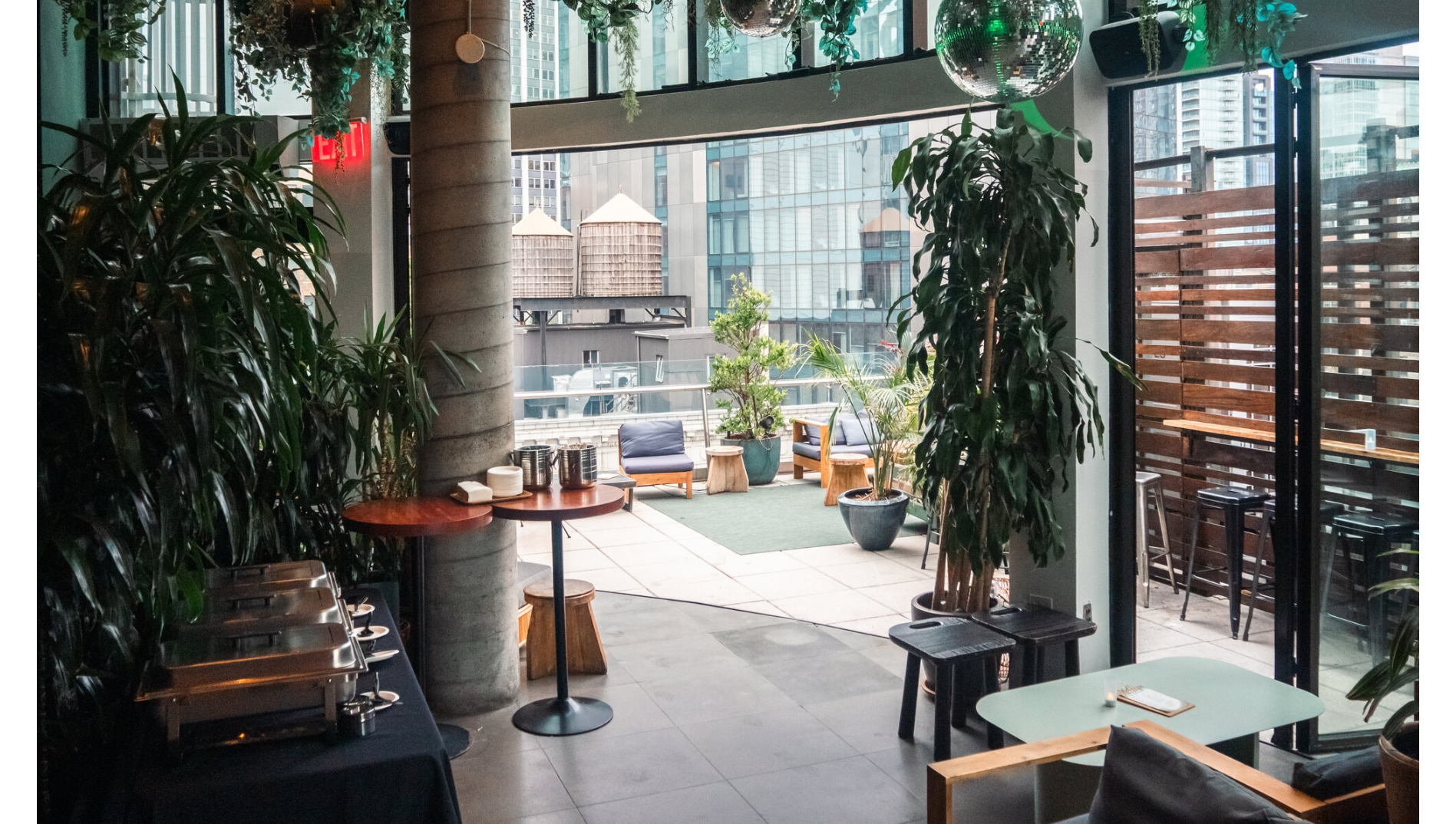
scroll to position [0, 0]
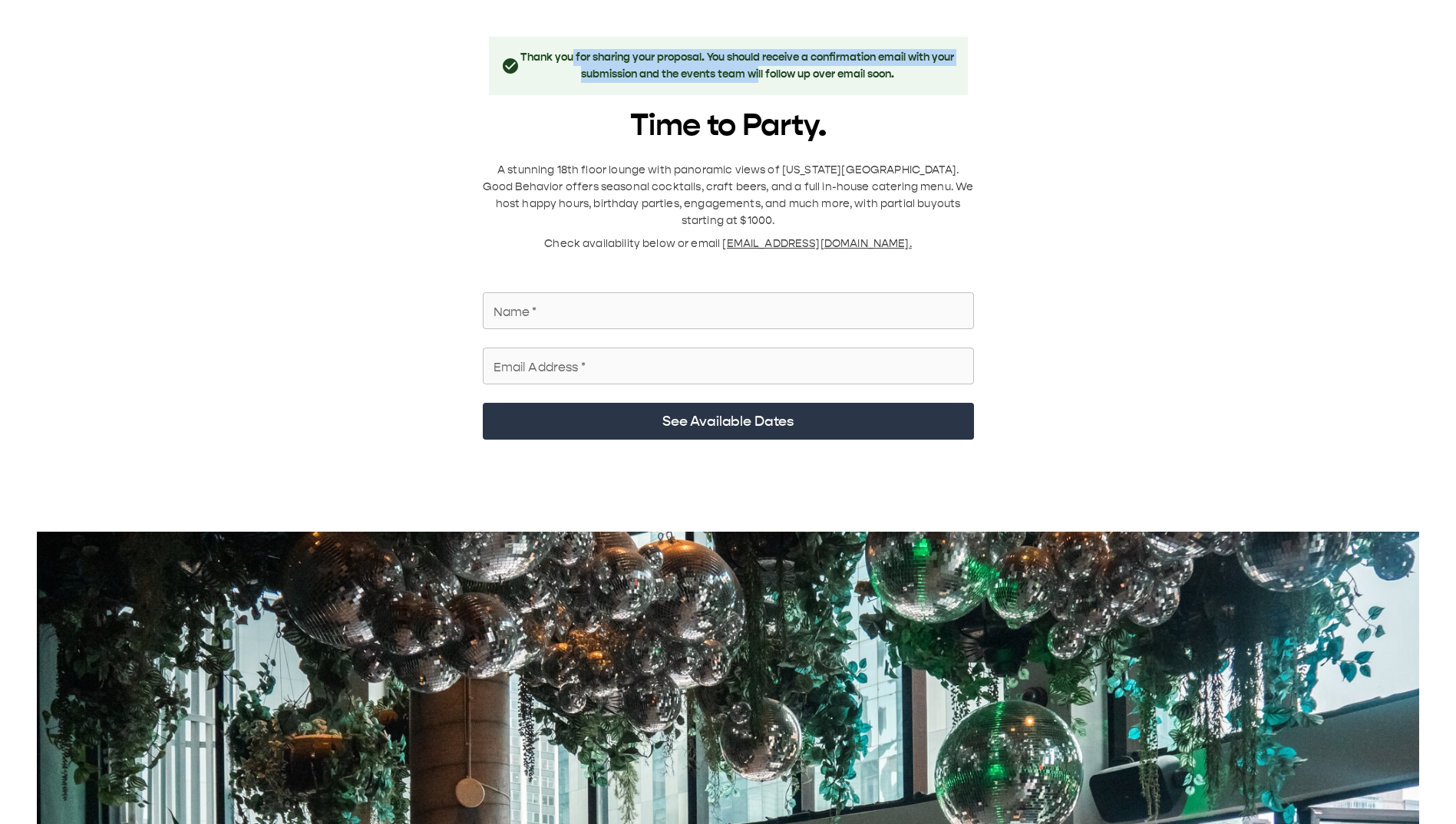
drag, startPoint x: 582, startPoint y: 60, endPoint x: 1158, endPoint y: 125, distance: 579.7
click at [784, 77] on h3 "Thank you for sharing your proposal. You should receive a confirmation email wi…" at bounding box center [738, 66] width 436 height 34
click at [1216, 114] on div "Thank you for sharing your proposal. You should receive a confirmation email wi…" at bounding box center [728, 802] width 1419 height 1532
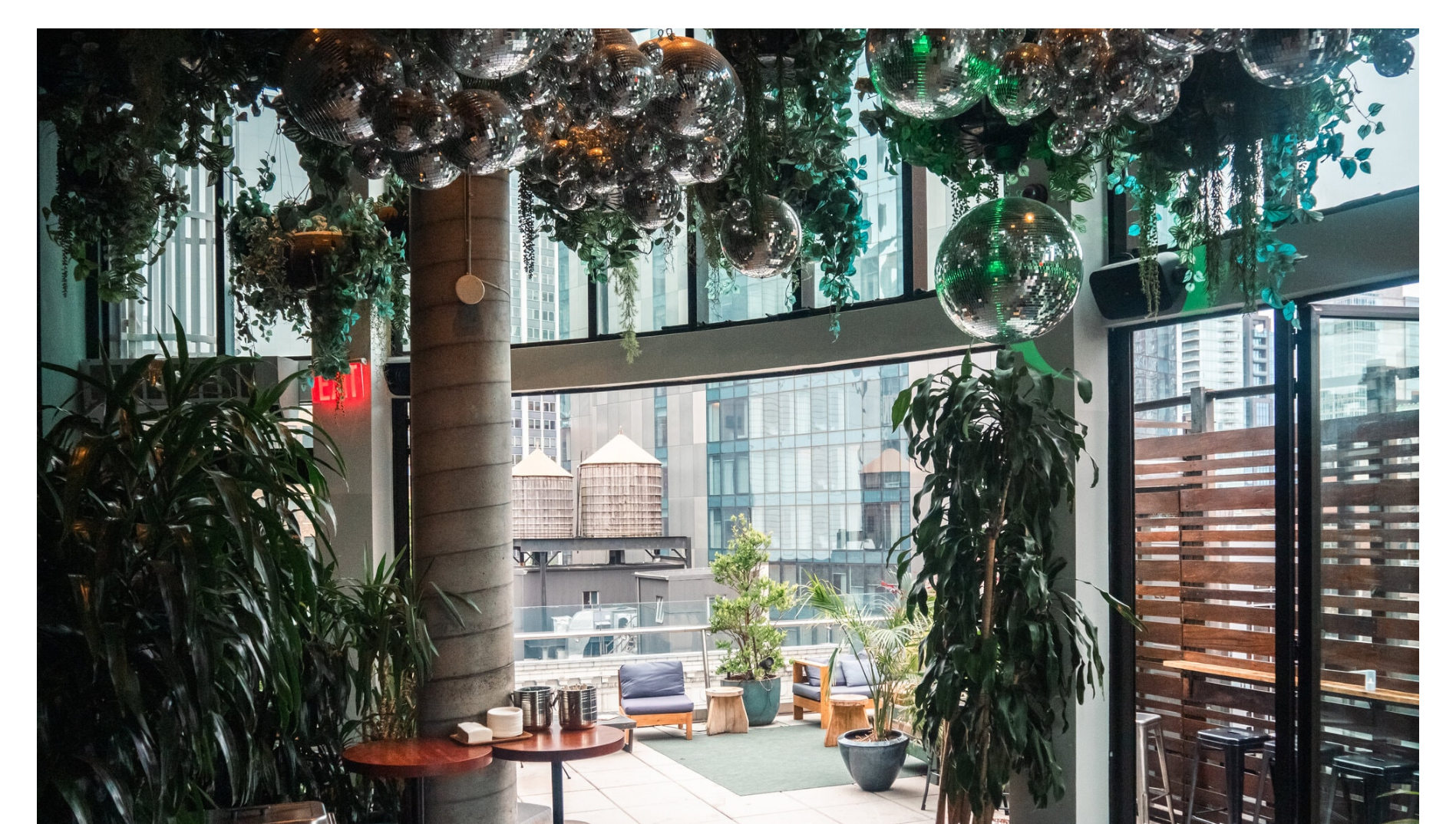
scroll to position [728, 0]
